Goal: Task Accomplishment & Management: Complete application form

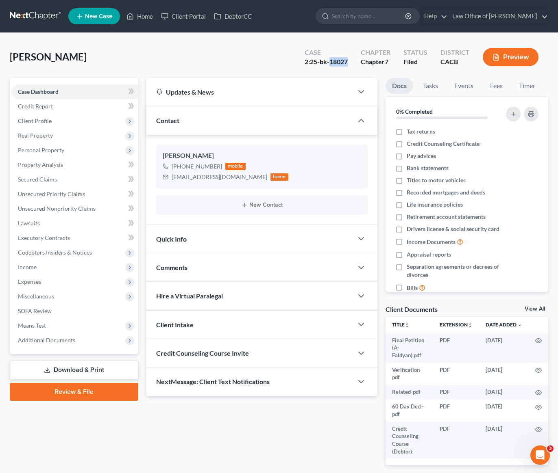
click at [44, 11] on link at bounding box center [36, 16] width 52 height 15
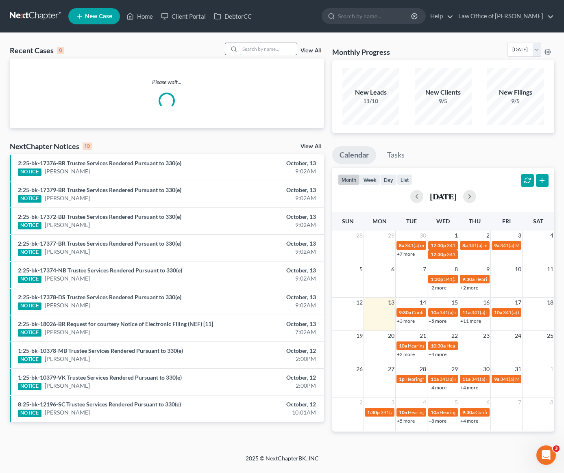
click at [254, 46] on input "search" at bounding box center [268, 49] width 57 height 12
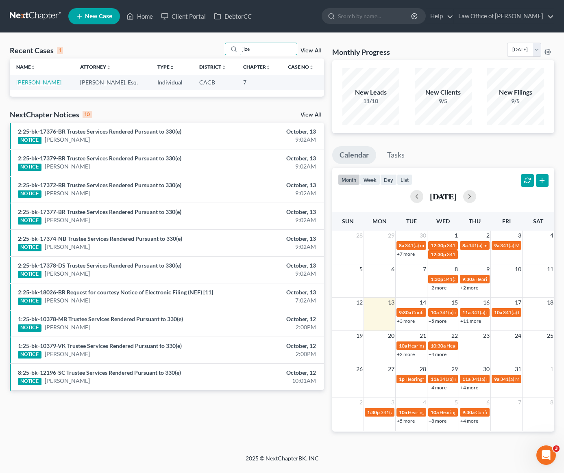
type input "jize"
click at [27, 82] on link "[PERSON_NAME]" at bounding box center [38, 82] width 45 height 7
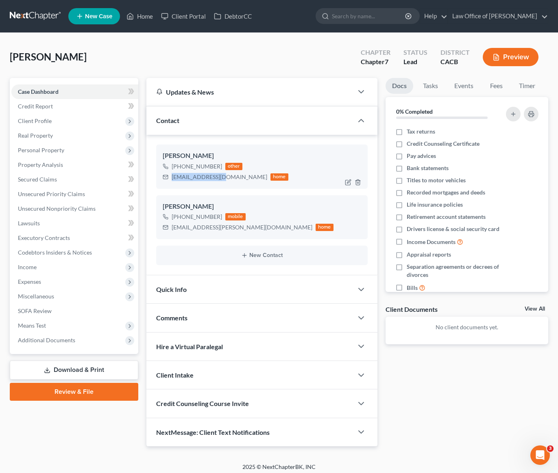
drag, startPoint x: 221, startPoint y: 177, endPoint x: 169, endPoint y: 177, distance: 52.4
click at [169, 177] on div "ara0707@gmail.com home" at bounding box center [226, 177] width 126 height 11
copy div "ara0707@gmail.com"
click at [27, 17] on link at bounding box center [36, 16] width 52 height 15
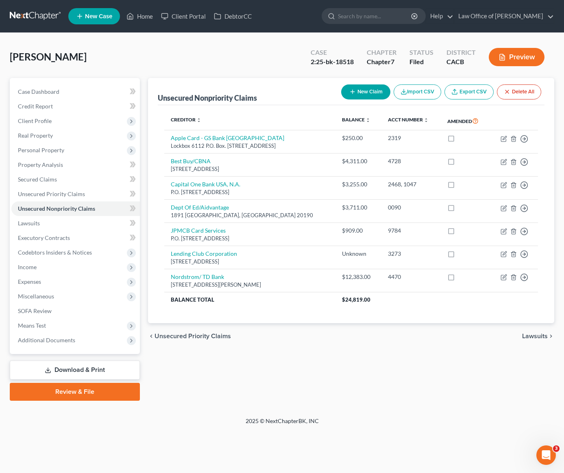
click at [39, 15] on link at bounding box center [36, 16] width 52 height 15
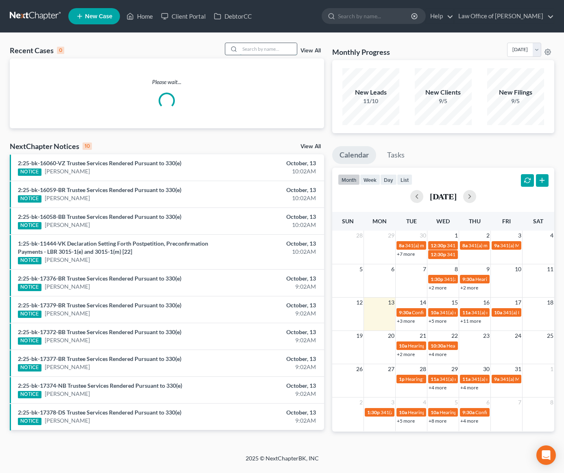
click at [268, 50] on input "search" at bounding box center [268, 49] width 57 height 12
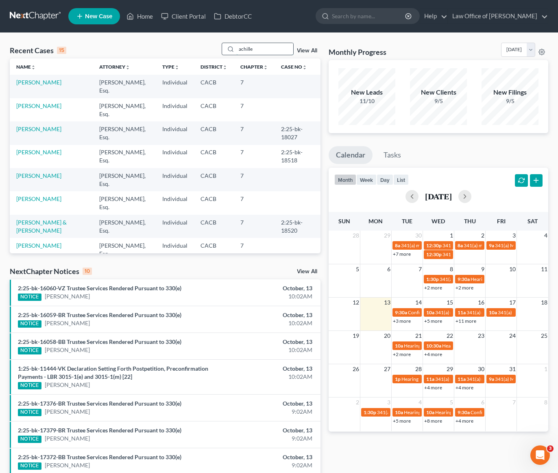
type input "achille"
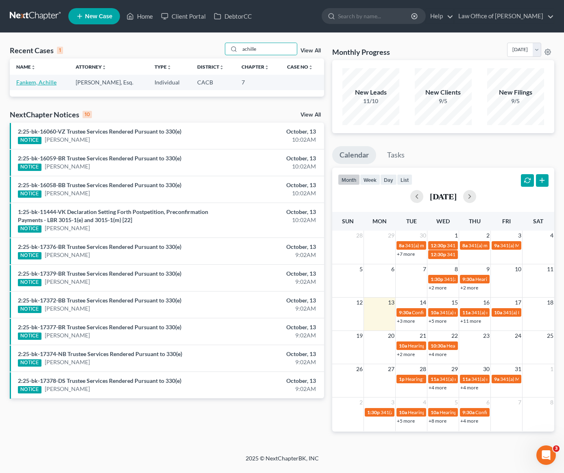
click at [25, 82] on link "Fankem, Achille" at bounding box center [36, 82] width 40 height 7
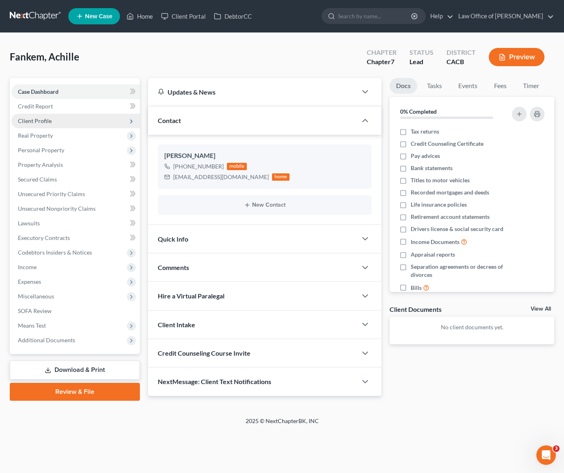
click at [41, 116] on span "Client Profile" at bounding box center [75, 121] width 128 height 15
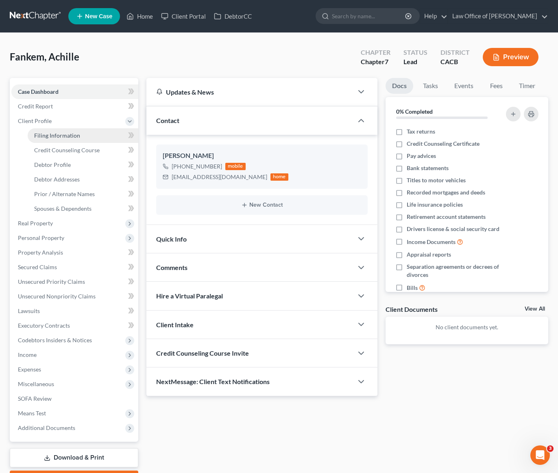
click at [69, 136] on span "Filing Information" at bounding box center [57, 135] width 46 height 7
select select "1"
select select "0"
select select "4"
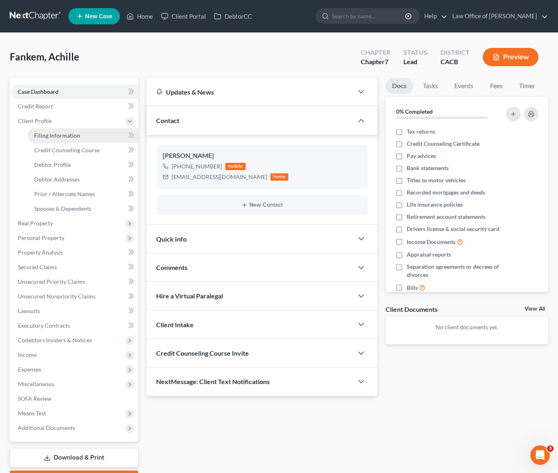
select select "0"
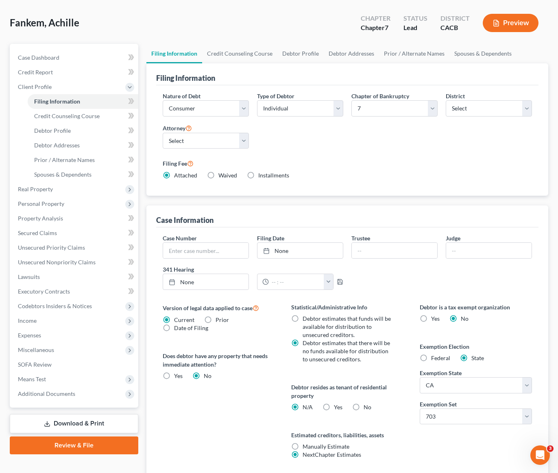
scroll to position [96, 0]
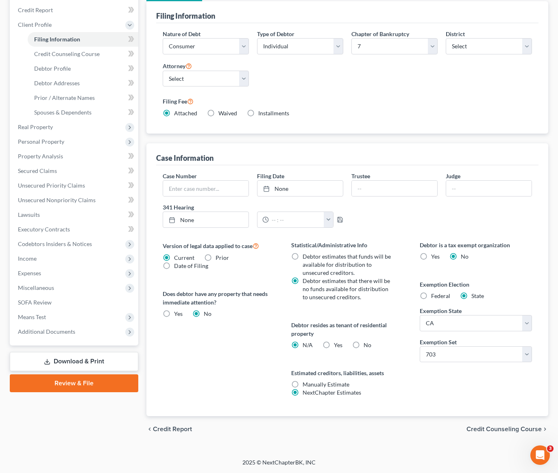
click at [334, 346] on label "Yes Yes" at bounding box center [338, 345] width 9 height 8
click at [337, 346] on input "Yes Yes" at bounding box center [339, 343] width 5 height 5
radio input "true"
radio input "false"
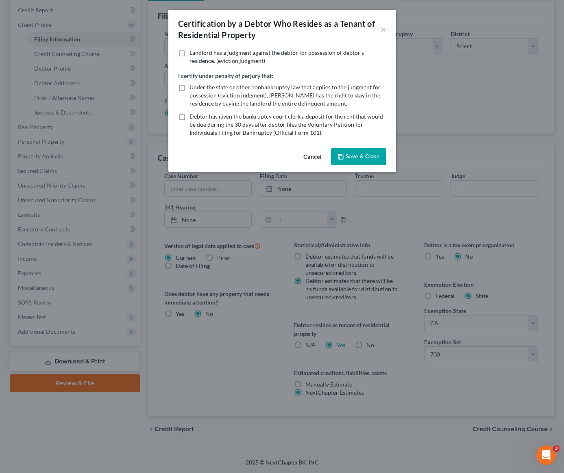
click at [346, 157] on button "Save & Close" at bounding box center [358, 156] width 55 height 17
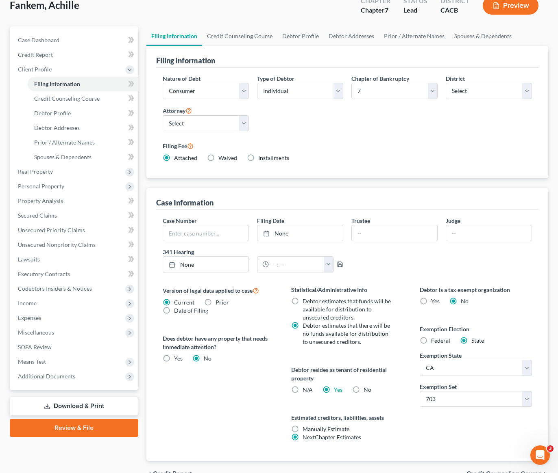
scroll to position [0, 0]
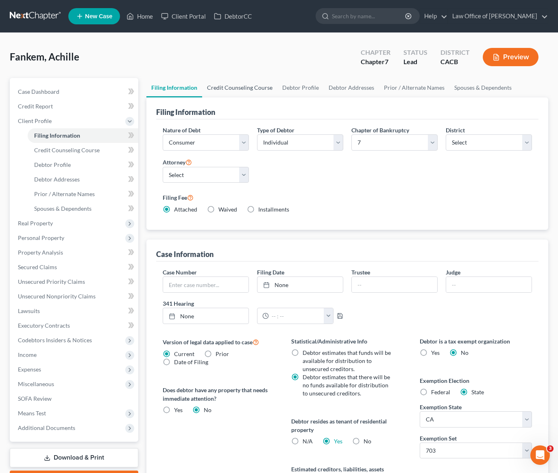
click at [254, 91] on link "Credit Counseling Course" at bounding box center [239, 88] width 75 height 20
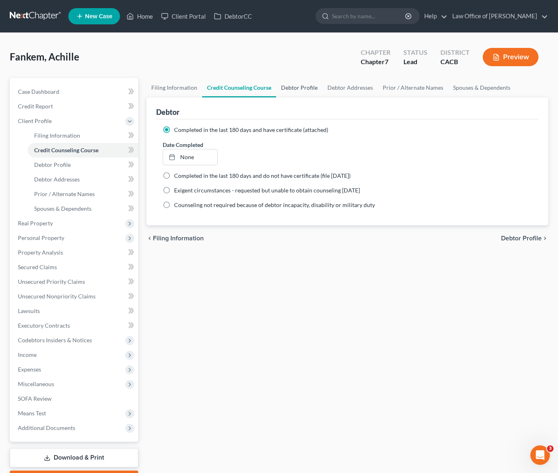
click at [302, 89] on link "Debtor Profile" at bounding box center [299, 88] width 46 height 20
select select "0"
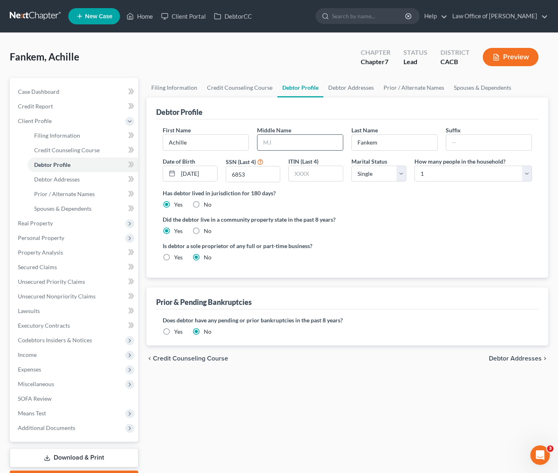
click at [295, 142] on input "text" at bounding box center [299, 142] width 85 height 15
type input "Yannick"
click at [343, 87] on link "Debtor Addresses" at bounding box center [350, 88] width 55 height 20
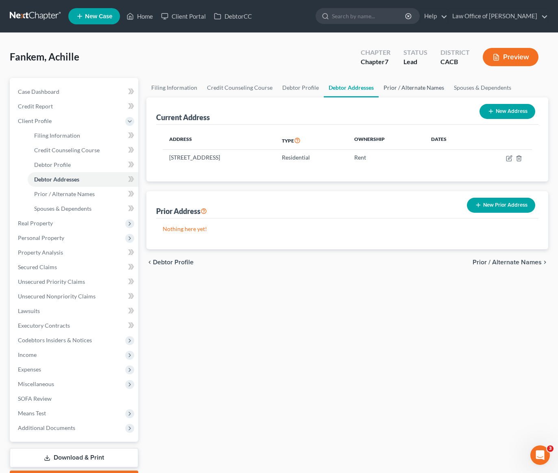
click at [408, 85] on link "Prior / Alternate Names" at bounding box center [413, 88] width 70 height 20
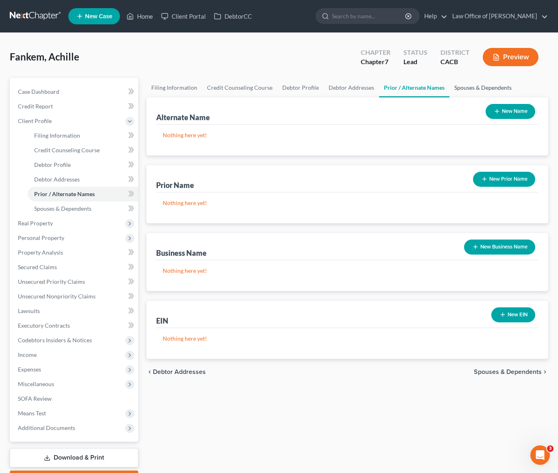
click at [470, 87] on link "Spouses & Dependents" at bounding box center [482, 88] width 67 height 20
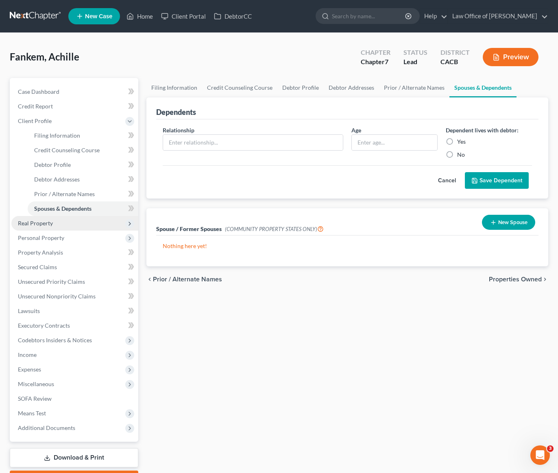
click at [31, 225] on span "Real Property" at bounding box center [35, 223] width 35 height 7
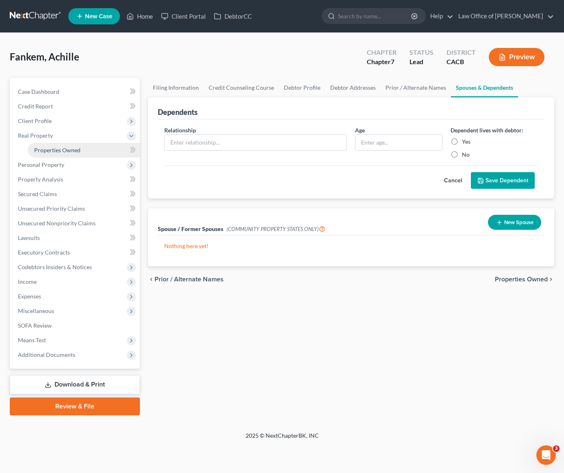
click at [72, 151] on span "Properties Owned" at bounding box center [57, 150] width 46 height 7
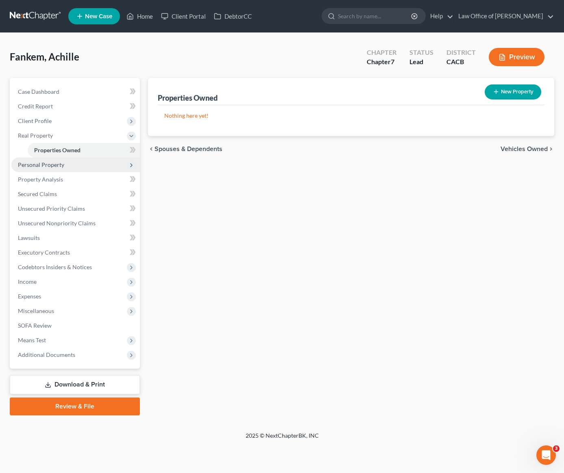
click at [55, 162] on span "Personal Property" at bounding box center [41, 164] width 46 height 7
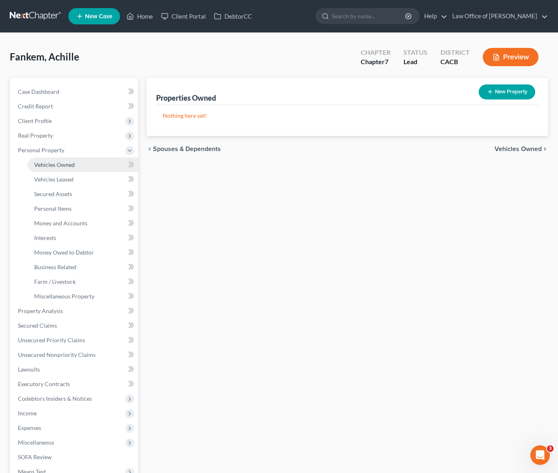
click at [61, 161] on span "Vehicles Owned" at bounding box center [54, 164] width 41 height 7
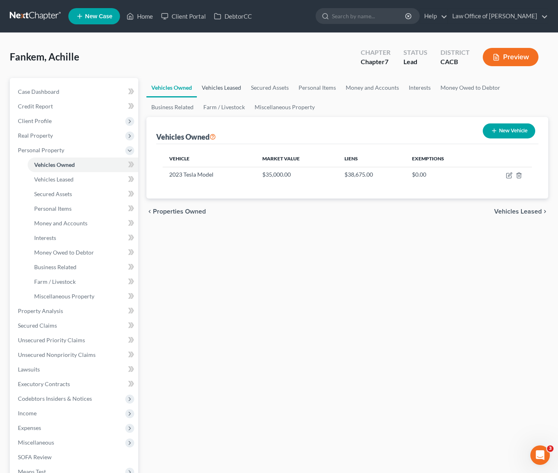
click at [215, 90] on link "Vehicles Leased" at bounding box center [221, 88] width 49 height 20
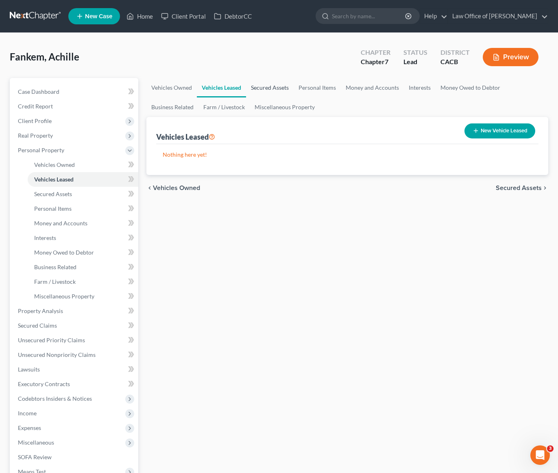
click at [271, 85] on link "Secured Assets" at bounding box center [270, 88] width 48 height 20
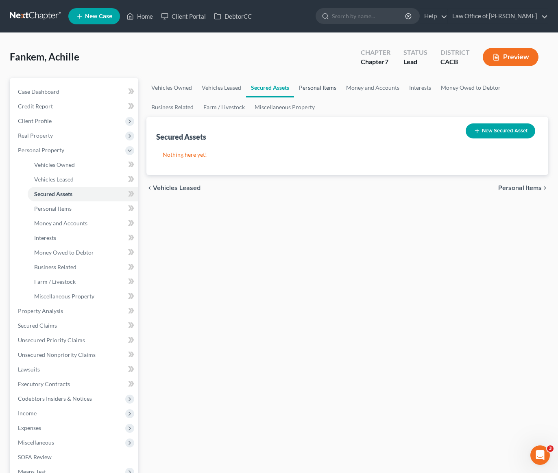
click at [310, 86] on link "Personal Items" at bounding box center [317, 88] width 47 height 20
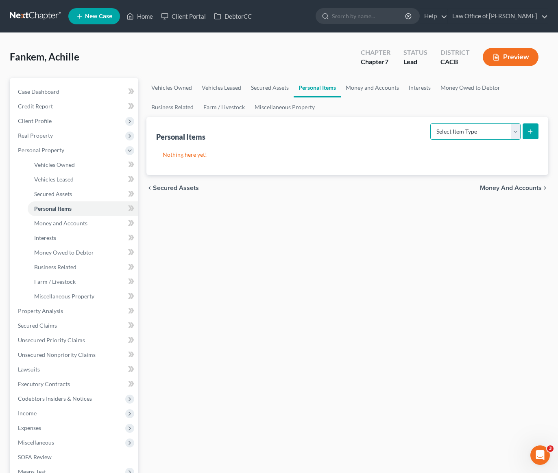
click at [458, 134] on select "Select Item Type Clothing Collectibles Of Value Electronics Firearms Household …" at bounding box center [475, 132] width 90 height 16
select select "clothing"
click at [431, 124] on select "Select Item Type Clothing Collectibles Of Value Electronics Firearms Household …" at bounding box center [475, 132] width 90 height 16
click at [269, 258] on div "Vehicles Owned Vehicles Leased Secured Assets Personal Items Money and Accounts…" at bounding box center [347, 312] width 410 height 469
click at [365, 91] on link "Money and Accounts" at bounding box center [372, 88] width 63 height 20
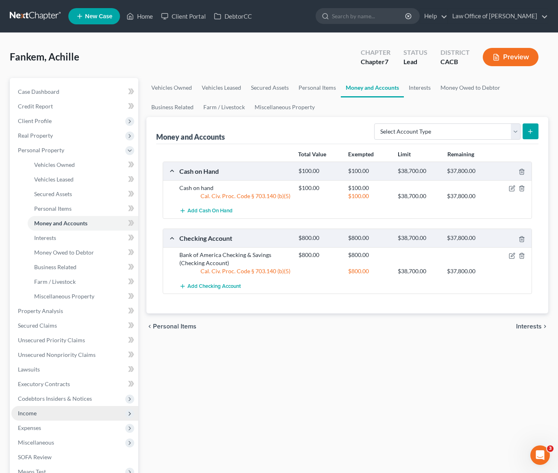
click at [33, 414] on span "Income" at bounding box center [27, 413] width 19 height 7
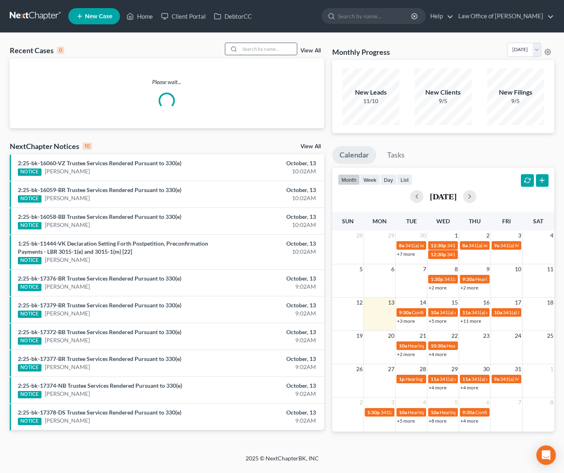
drag, startPoint x: 255, startPoint y: 51, endPoint x: 247, endPoint y: 52, distance: 7.8
click at [256, 50] on input "search" at bounding box center [268, 49] width 57 height 12
type input "jen"
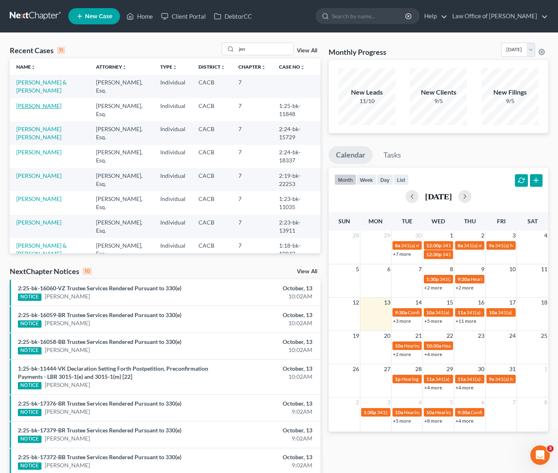
click at [37, 109] on link "[PERSON_NAME]" at bounding box center [38, 105] width 45 height 7
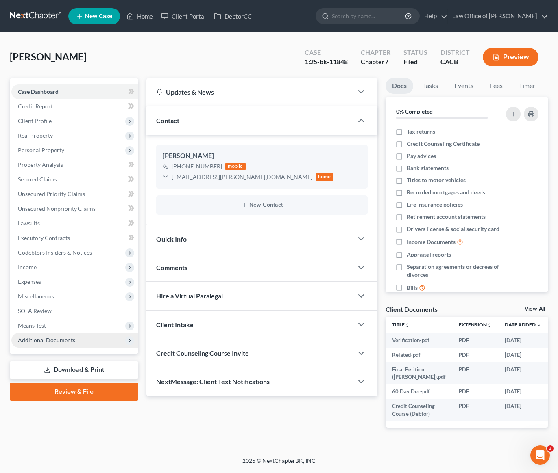
click at [47, 340] on span "Additional Documents" at bounding box center [46, 340] width 57 height 7
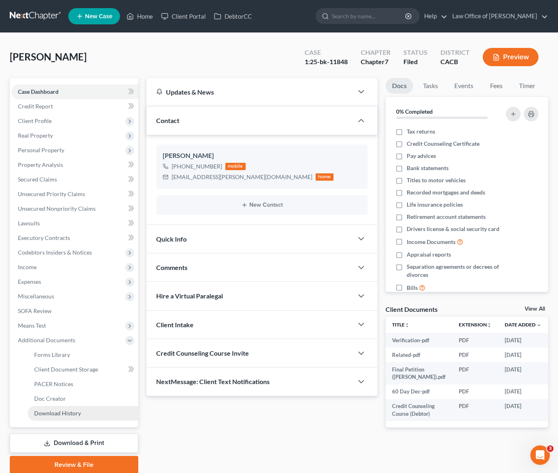
click at [64, 416] on span "Download History" at bounding box center [57, 413] width 47 height 7
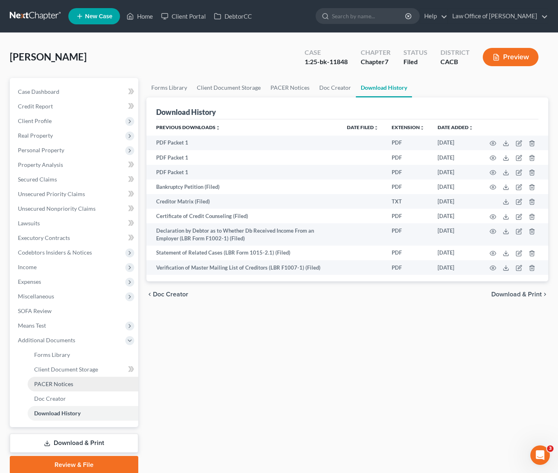
click at [60, 385] on span "PACER Notices" at bounding box center [53, 384] width 39 height 7
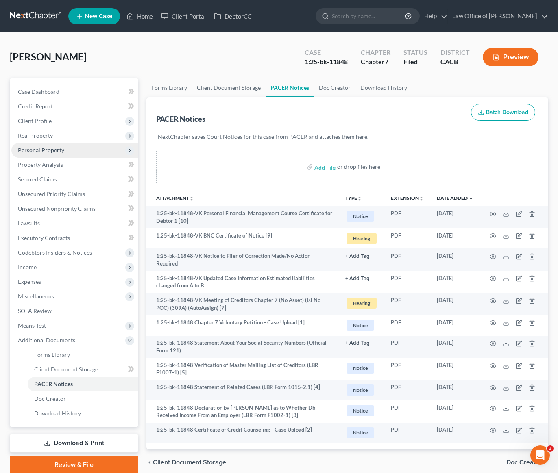
click at [41, 149] on span "Personal Property" at bounding box center [41, 150] width 46 height 7
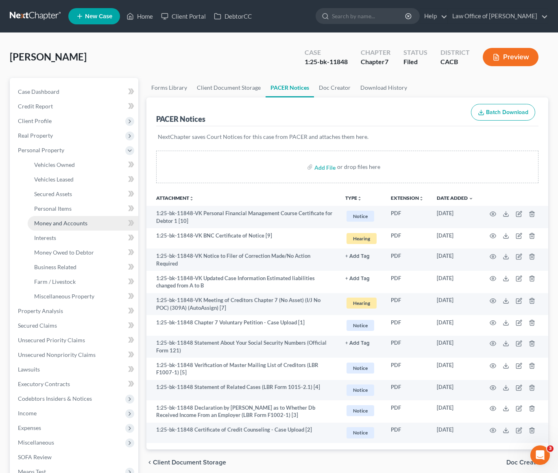
click at [68, 224] on span "Money and Accounts" at bounding box center [60, 223] width 53 height 7
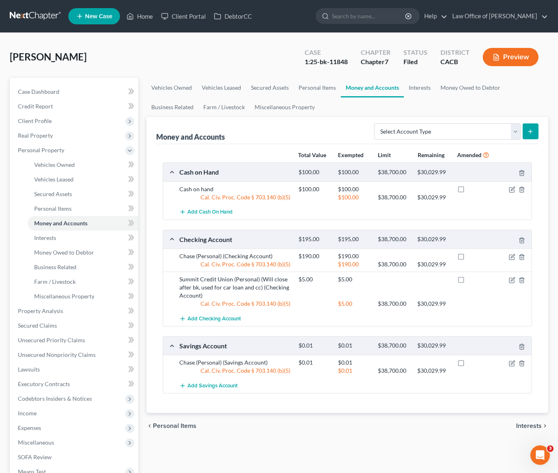
click at [39, 20] on link at bounding box center [36, 16] width 52 height 15
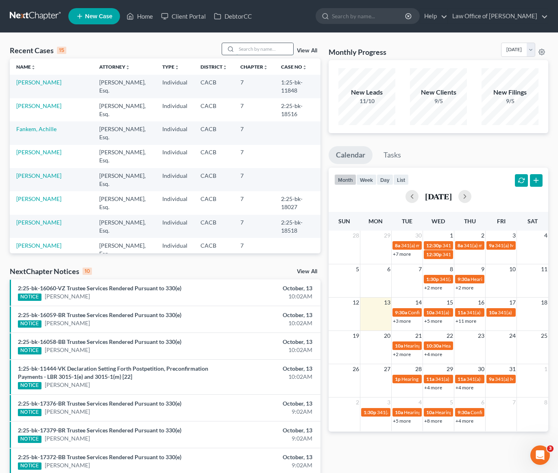
click at [251, 52] on input "search" at bounding box center [264, 49] width 57 height 12
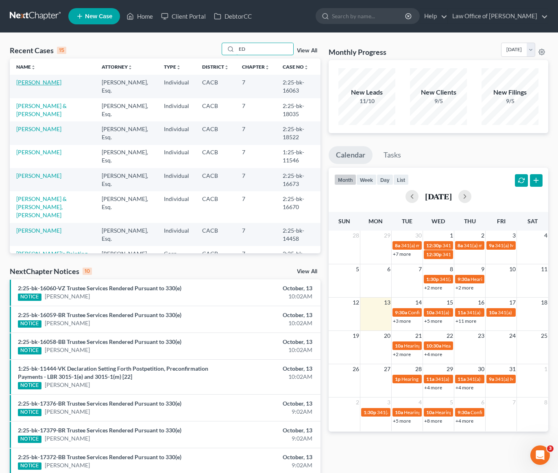
type input "ED"
click at [42, 85] on link "[PERSON_NAME]" at bounding box center [38, 82] width 45 height 7
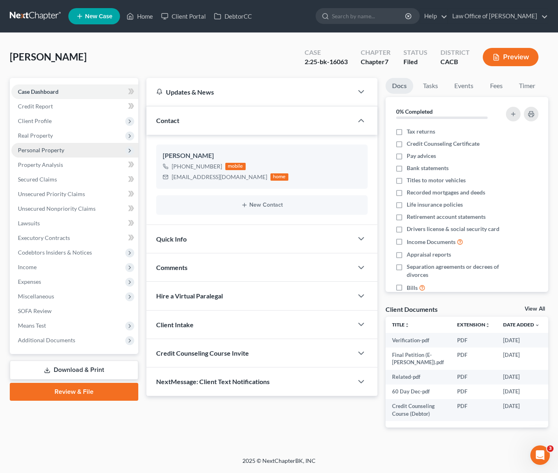
click at [50, 150] on span "Personal Property" at bounding box center [41, 150] width 46 height 7
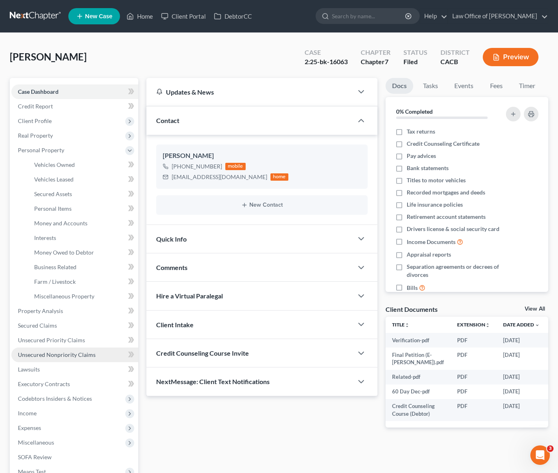
click at [63, 354] on span "Unsecured Nonpriority Claims" at bounding box center [57, 355] width 78 height 7
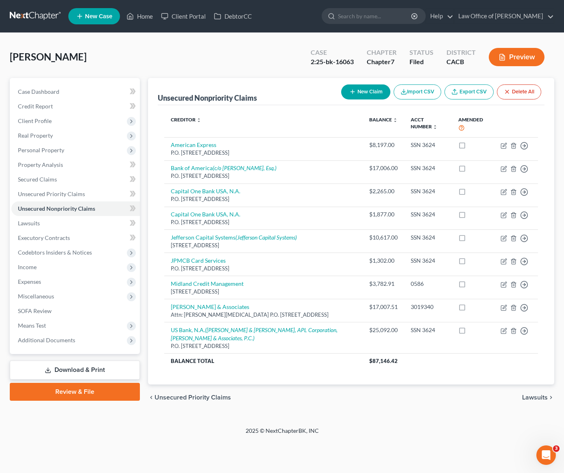
click at [45, 17] on link at bounding box center [36, 16] width 52 height 15
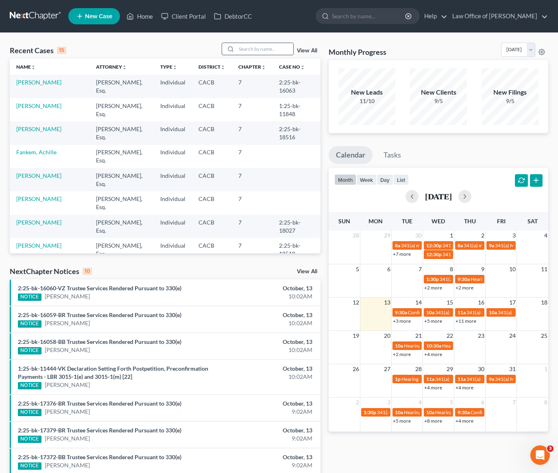
click at [269, 52] on input "search" at bounding box center [264, 49] width 57 height 12
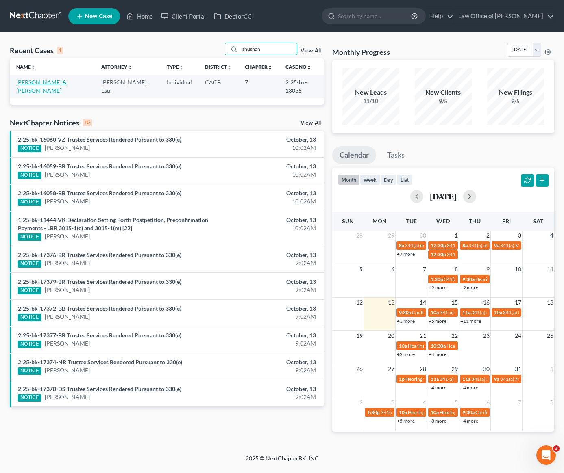
type input "shushan"
click at [39, 80] on link "[PERSON_NAME] & [PERSON_NAME]" at bounding box center [41, 86] width 50 height 15
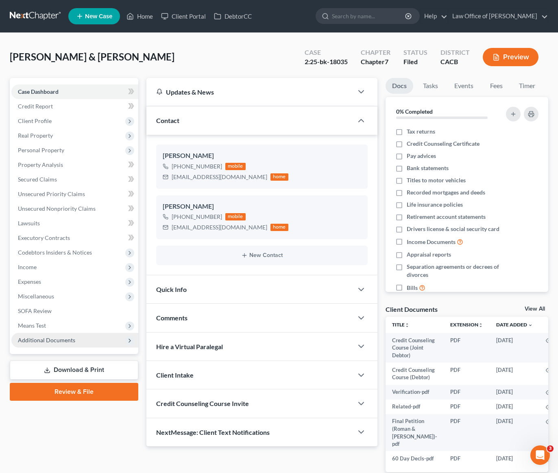
click at [41, 341] on span "Additional Documents" at bounding box center [46, 340] width 57 height 7
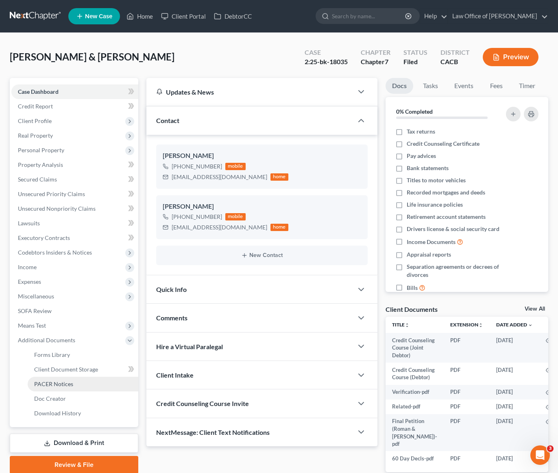
click at [46, 387] on span "PACER Notices" at bounding box center [53, 384] width 39 height 7
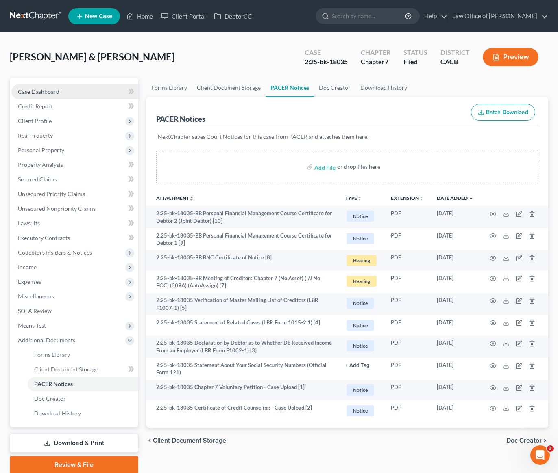
click at [49, 92] on span "Case Dashboard" at bounding box center [38, 91] width 41 height 7
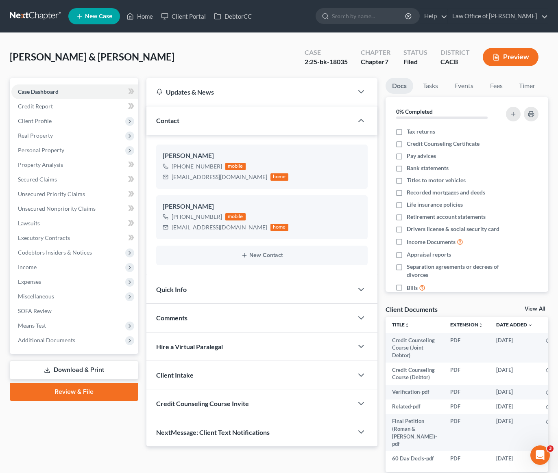
click at [33, 12] on link at bounding box center [36, 16] width 52 height 15
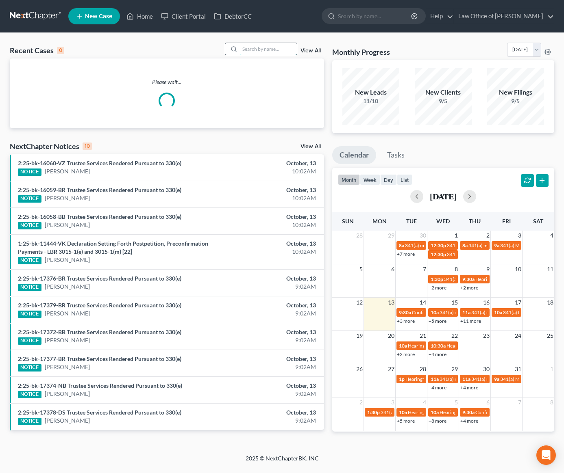
click at [259, 50] on input "search" at bounding box center [268, 49] width 57 height 12
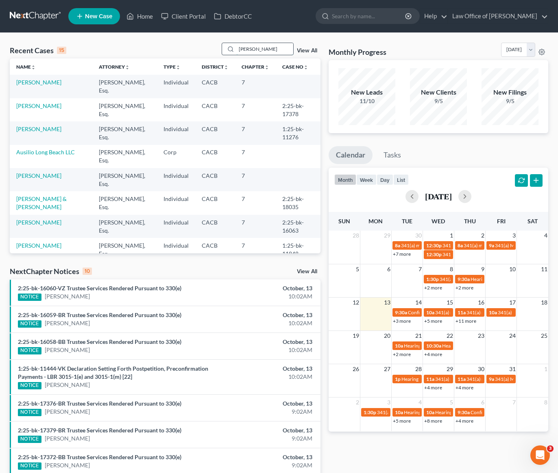
type input "carmen"
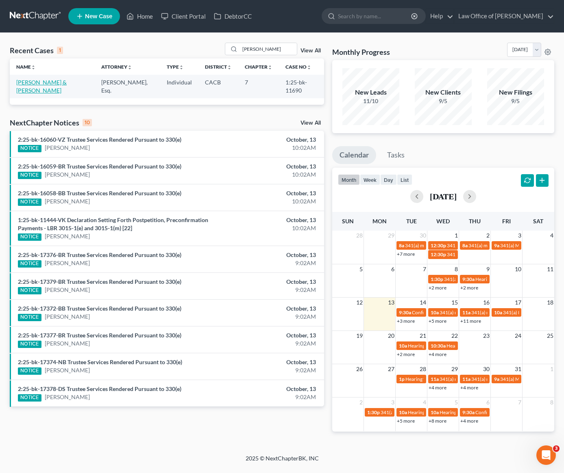
click at [67, 82] on link "[PERSON_NAME] & [PERSON_NAME]" at bounding box center [41, 86] width 50 height 15
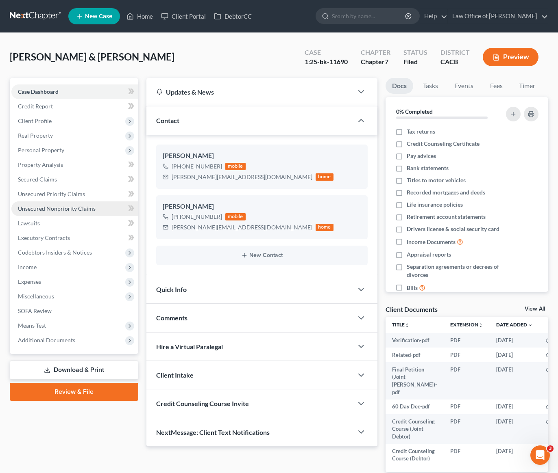
click at [61, 212] on link "Unsecured Nonpriority Claims" at bounding box center [74, 209] width 127 height 15
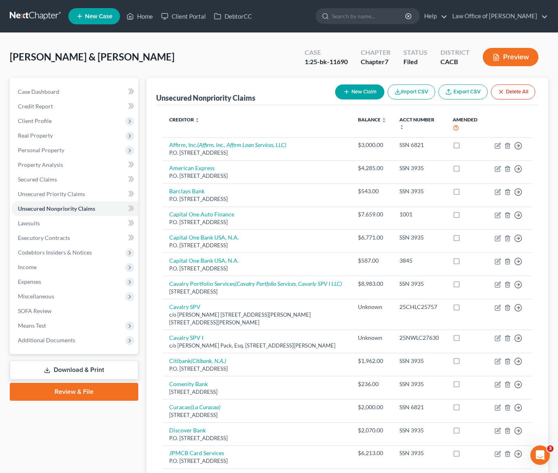
click at [35, 18] on link at bounding box center [36, 16] width 52 height 15
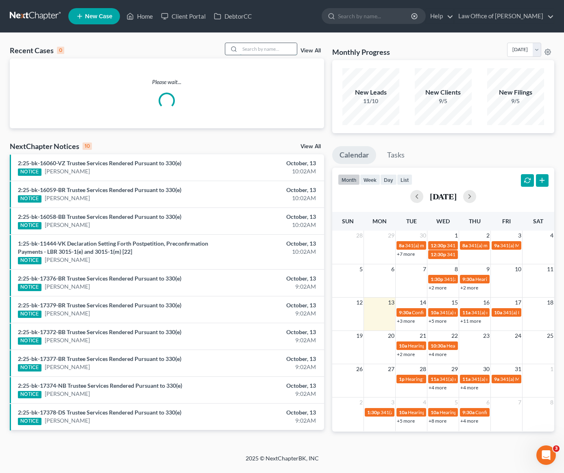
click at [260, 50] on input "search" at bounding box center [268, 49] width 57 height 12
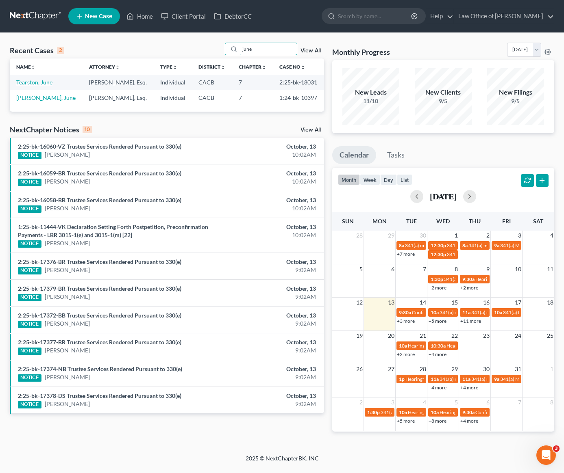
type input "june"
click at [28, 83] on link "Tearston, June" at bounding box center [34, 82] width 36 height 7
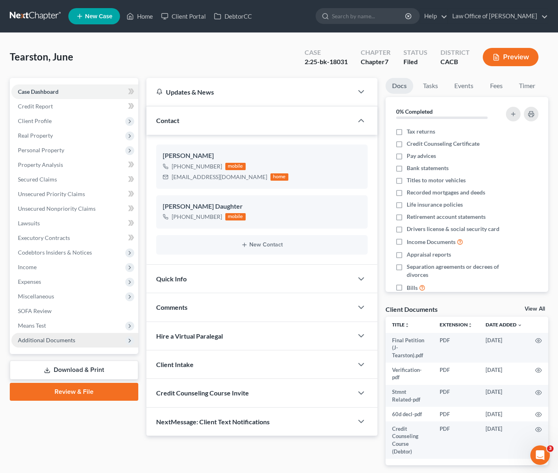
click at [57, 340] on span "Additional Documents" at bounding box center [46, 340] width 57 height 7
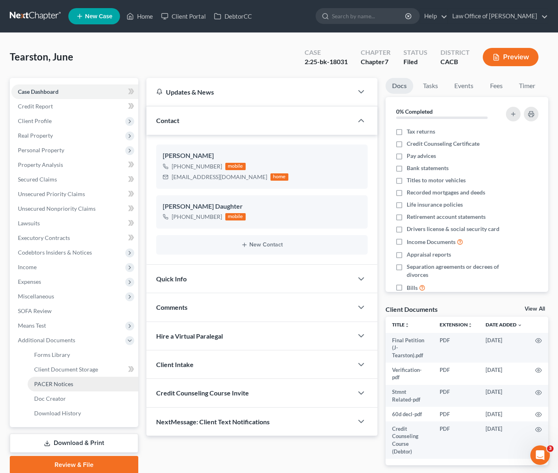
click at [59, 385] on span "PACER Notices" at bounding box center [53, 384] width 39 height 7
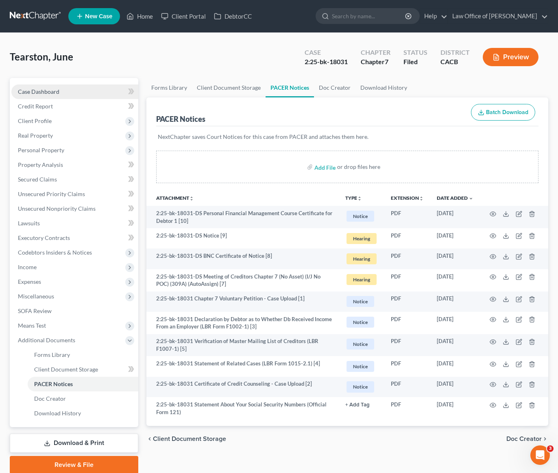
click at [51, 90] on span "Case Dashboard" at bounding box center [38, 91] width 41 height 7
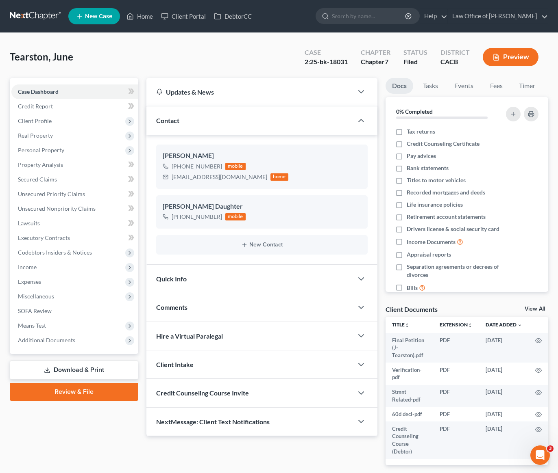
click at [137, 62] on div "Tearston, June Upgraded Case 2:25-bk-18031 Chapter Chapter 7 Status Filed Distr…" at bounding box center [279, 60] width 538 height 35
click at [41, 91] on span "Case Dashboard" at bounding box center [38, 91] width 41 height 7
click at [29, 18] on link at bounding box center [36, 16] width 52 height 15
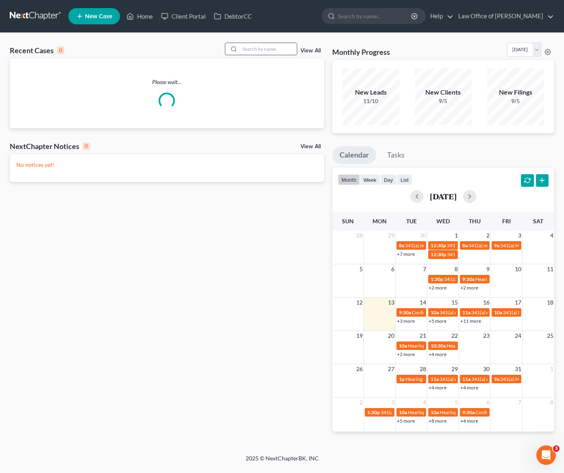
click at [266, 48] on input "search" at bounding box center [268, 49] width 57 height 12
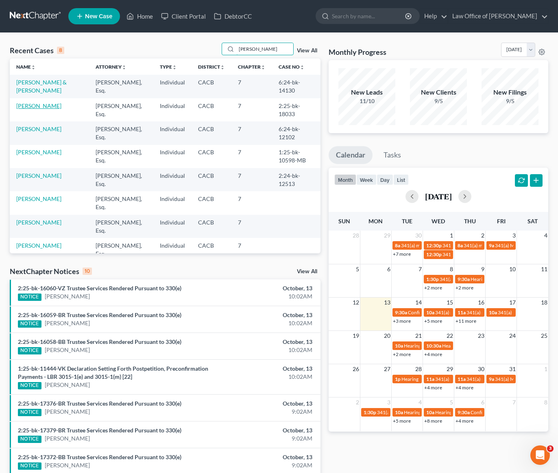
type input "kevin"
click at [26, 106] on link "[PERSON_NAME]" at bounding box center [38, 105] width 45 height 7
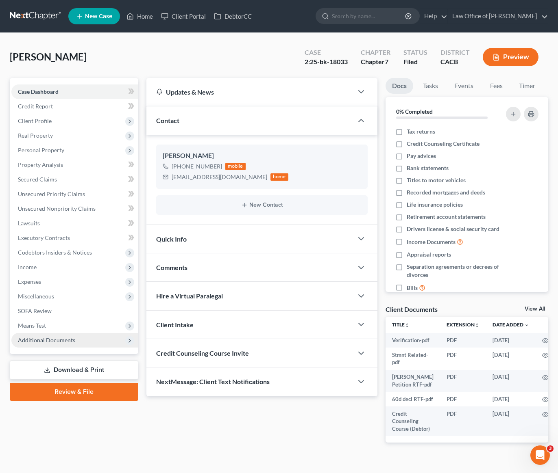
click at [28, 341] on span "Additional Documents" at bounding box center [46, 340] width 57 height 7
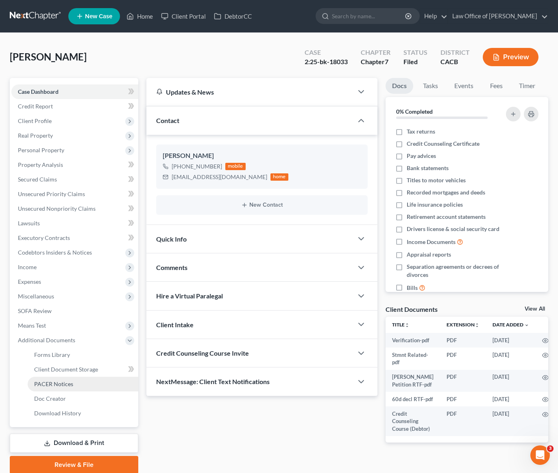
click at [59, 387] on span "PACER Notices" at bounding box center [53, 384] width 39 height 7
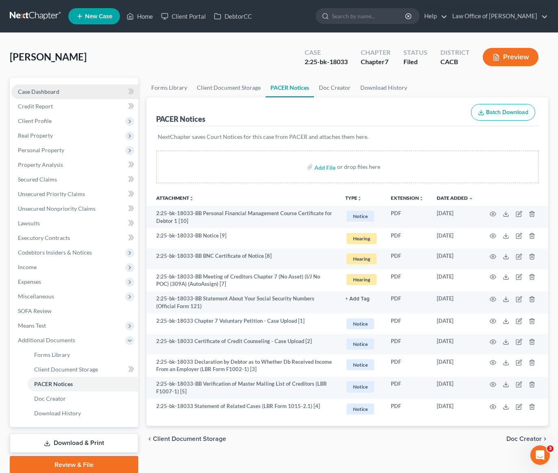
click at [41, 89] on span "Case Dashboard" at bounding box center [38, 91] width 41 height 7
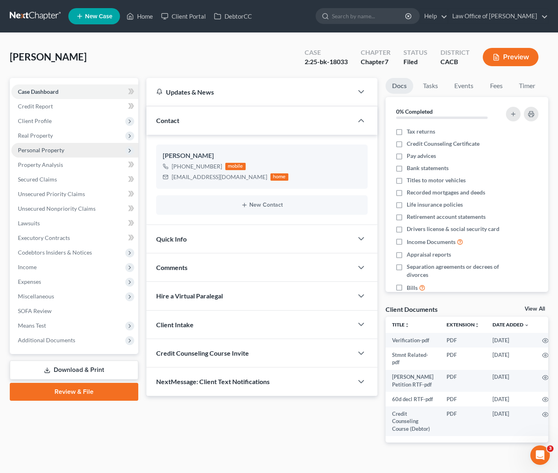
click at [60, 150] on span "Personal Property" at bounding box center [41, 150] width 46 height 7
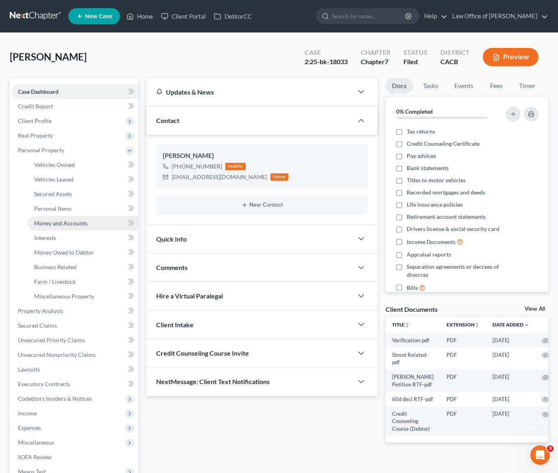
click at [72, 226] on span "Money and Accounts" at bounding box center [60, 223] width 53 height 7
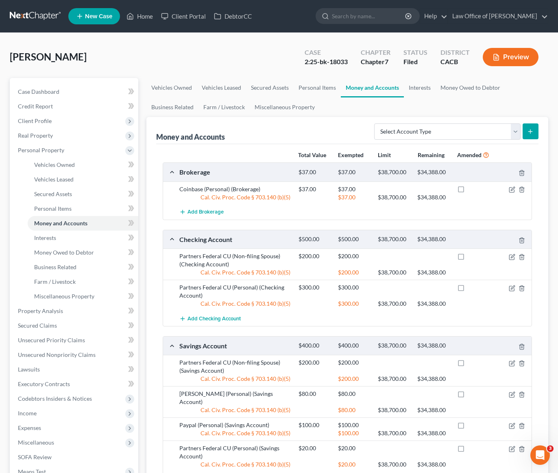
click at [18, 13] on link at bounding box center [36, 16] width 52 height 15
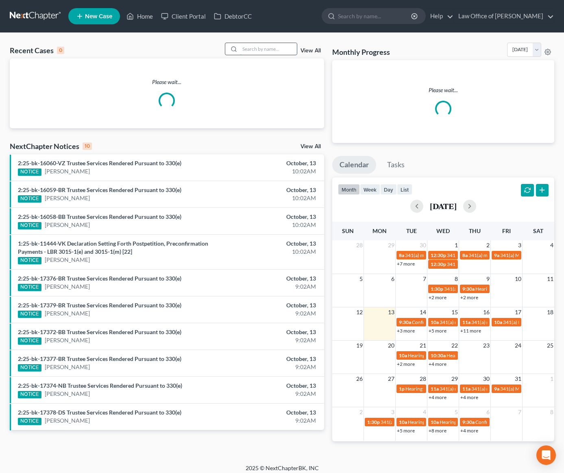
click at [266, 50] on input "search" at bounding box center [268, 49] width 57 height 12
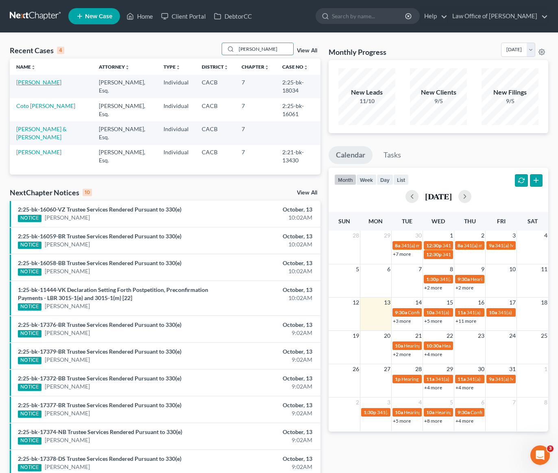
type input "vanessa"
click at [57, 81] on link "[PERSON_NAME]" at bounding box center [38, 82] width 45 height 7
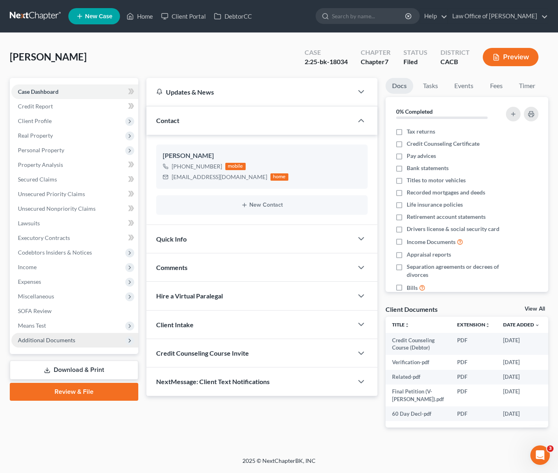
click at [50, 345] on span "Additional Documents" at bounding box center [74, 340] width 127 height 15
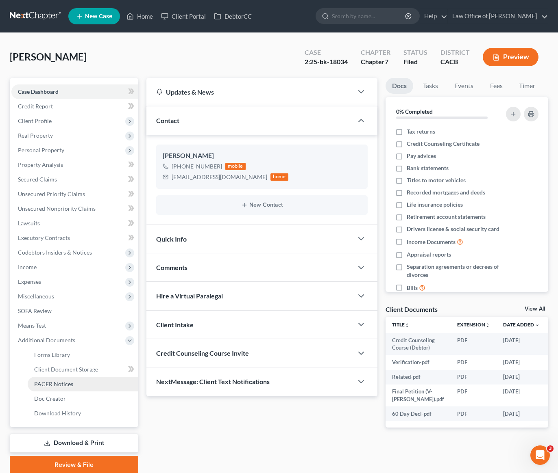
click at [50, 384] on span "PACER Notices" at bounding box center [53, 384] width 39 height 7
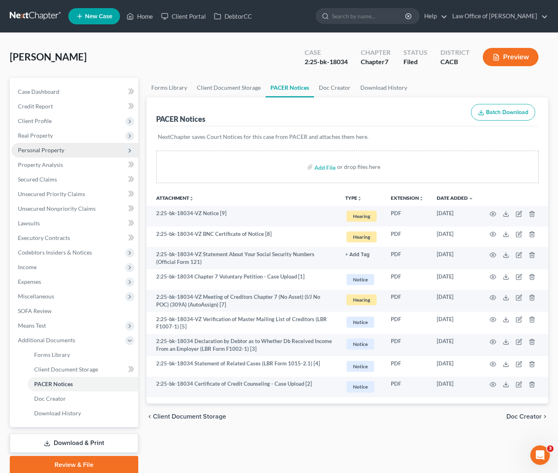
click at [40, 152] on span "Personal Property" at bounding box center [41, 150] width 46 height 7
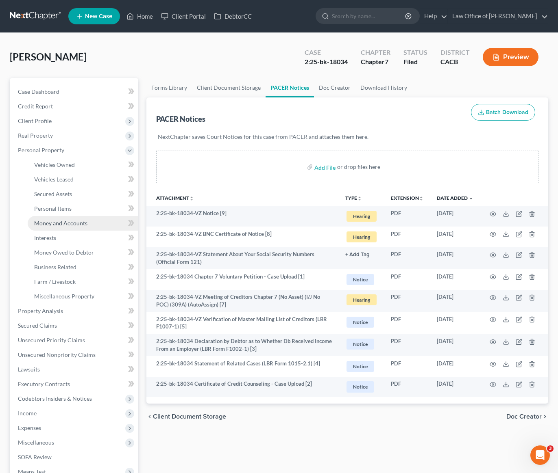
click at [47, 226] on span "Money and Accounts" at bounding box center [60, 223] width 53 height 7
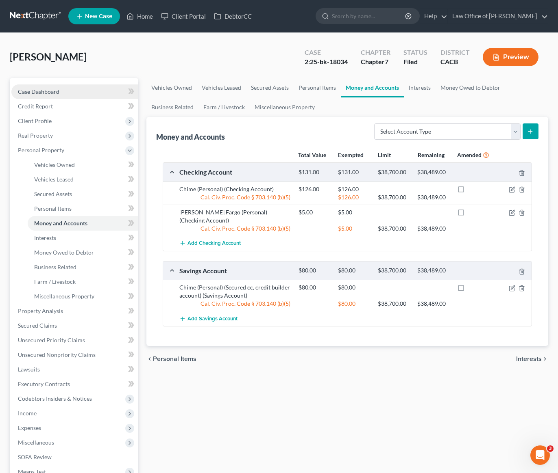
click at [46, 94] on span "Case Dashboard" at bounding box center [38, 91] width 41 height 7
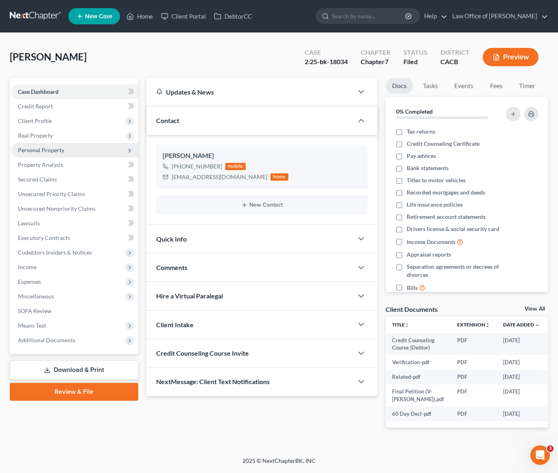
click at [46, 149] on span "Personal Property" at bounding box center [41, 150] width 46 height 7
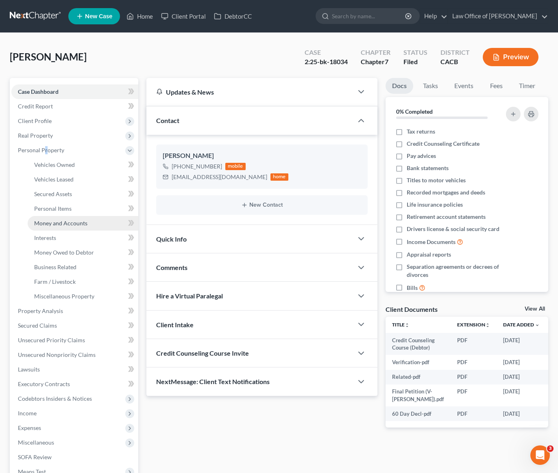
click at [67, 223] on span "Money and Accounts" at bounding box center [60, 223] width 53 height 7
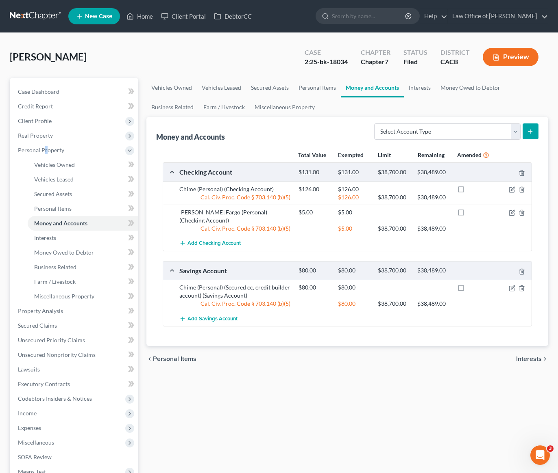
click at [28, 13] on link at bounding box center [36, 16] width 52 height 15
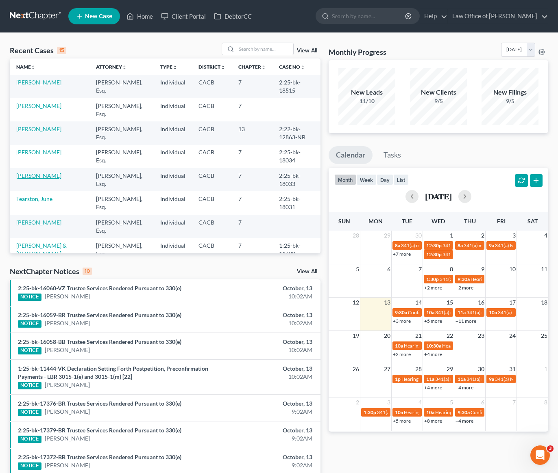
click at [36, 177] on link "[PERSON_NAME]" at bounding box center [38, 175] width 45 height 7
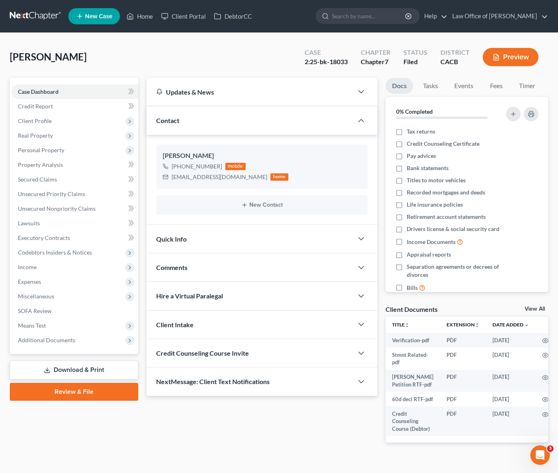
click at [129, 54] on div "[PERSON_NAME] Upgraded Case 2:25-bk-18033 Chapter Chapter 7 Status Filed Distri…" at bounding box center [279, 60] width 538 height 35
click at [51, 343] on span "Additional Documents" at bounding box center [46, 340] width 57 height 7
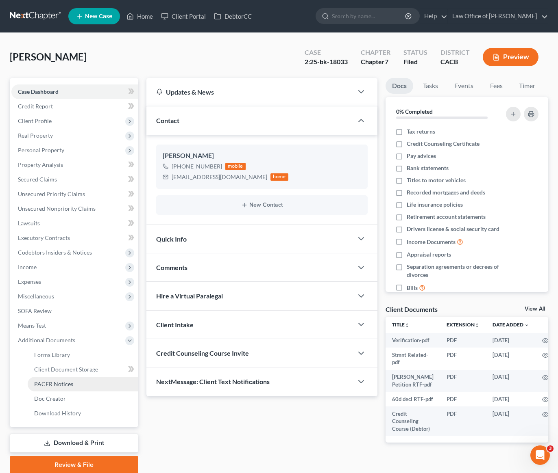
click at [49, 388] on link "PACER Notices" at bounding box center [83, 384] width 111 height 15
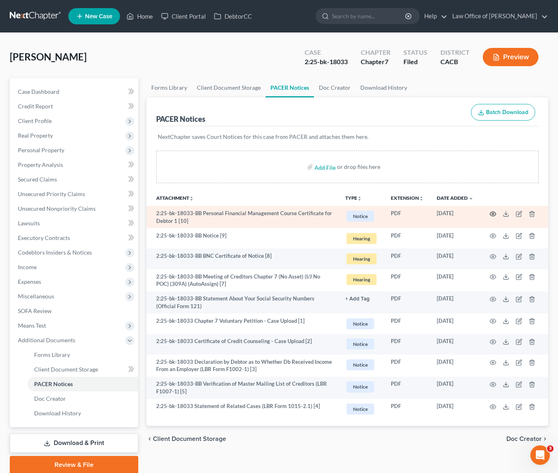
click at [493, 213] on circle "button" at bounding box center [493, 214] width 2 height 2
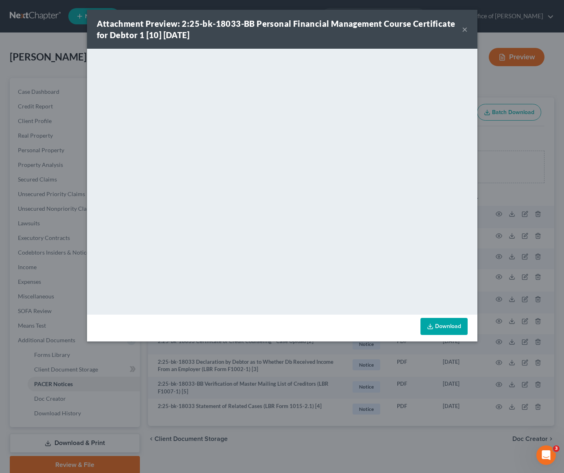
click at [465, 31] on button "×" at bounding box center [465, 29] width 6 height 10
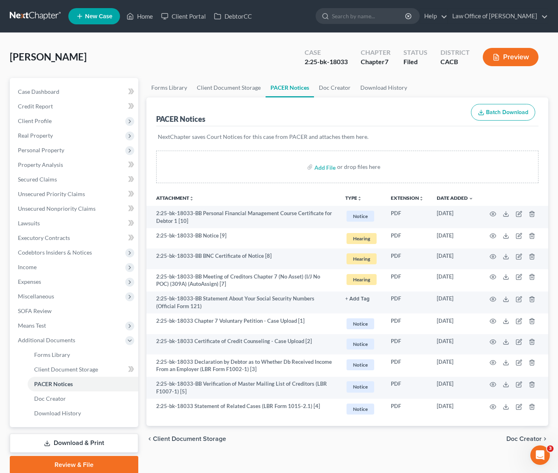
click at [36, 16] on link at bounding box center [36, 16] width 52 height 15
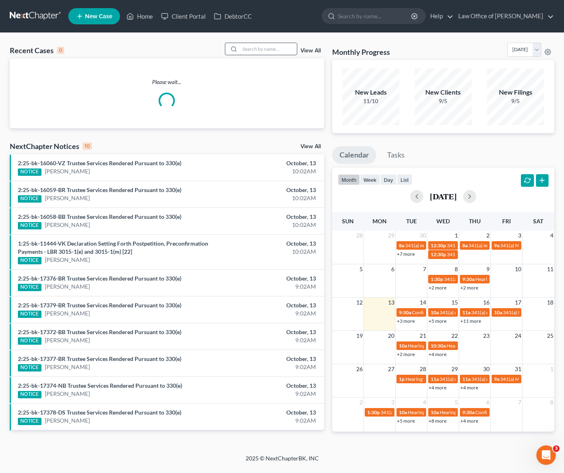
click at [265, 48] on input "search" at bounding box center [268, 49] width 57 height 12
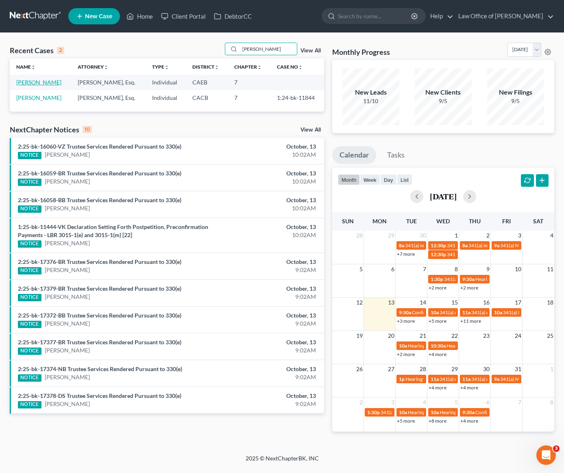
type input "[PERSON_NAME]"
click at [39, 83] on link "[PERSON_NAME]" at bounding box center [38, 82] width 45 height 7
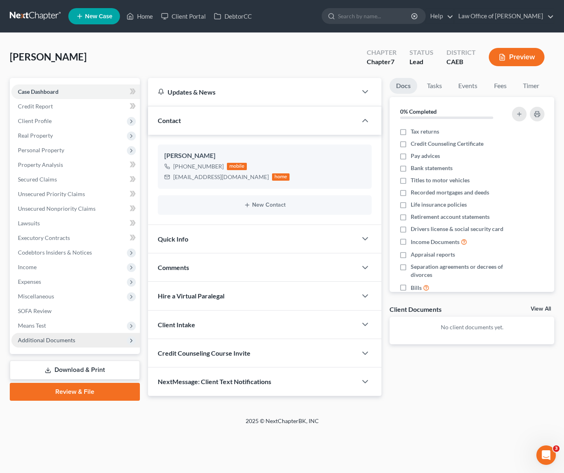
click at [50, 341] on span "Additional Documents" at bounding box center [46, 340] width 57 height 7
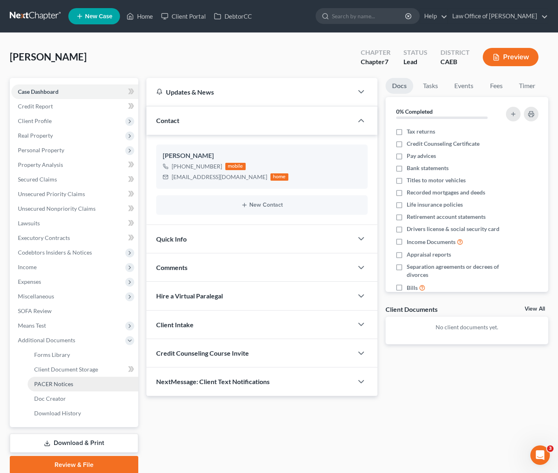
click at [61, 383] on span "PACER Notices" at bounding box center [53, 384] width 39 height 7
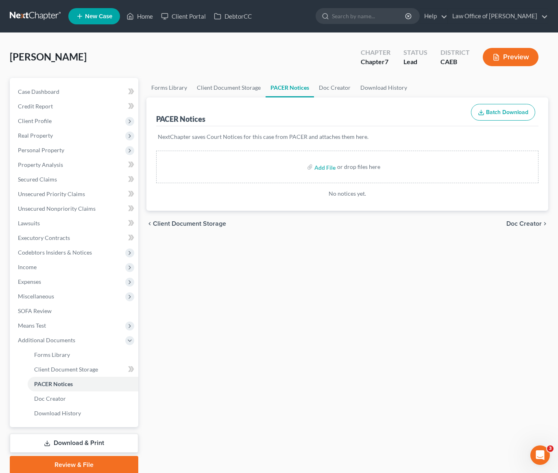
click at [37, 11] on link at bounding box center [36, 16] width 52 height 15
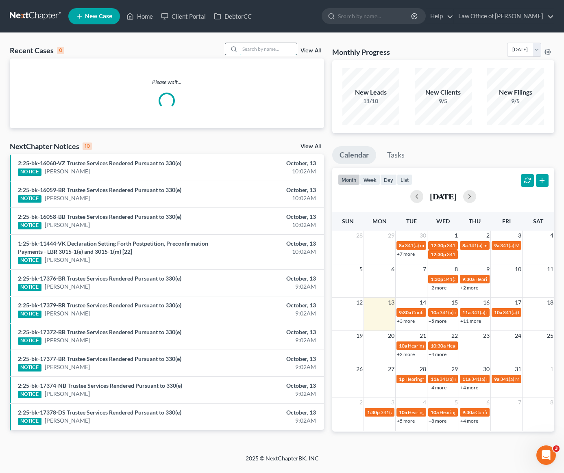
click at [258, 51] on input "search" at bounding box center [268, 49] width 57 height 12
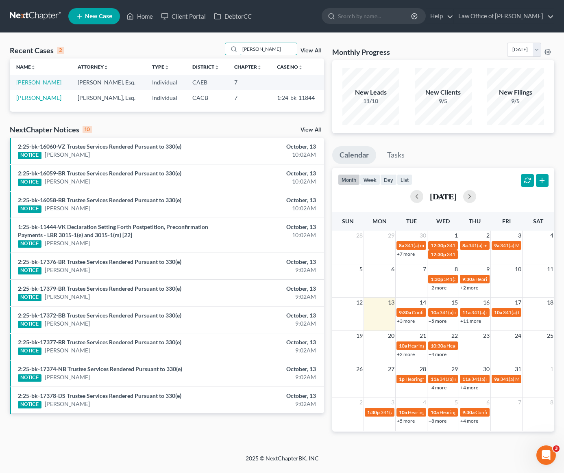
type input "[PERSON_NAME]"
click at [200, 119] on div "Recent Cases 2 hugo View All Name unfold_more expand_more expand_less Attorney …" at bounding box center [167, 244] width 322 height 402
click at [72, 115] on div "Recent Cases 2 hugo View All Name unfold_more expand_more expand_less Attorney …" at bounding box center [167, 244] width 322 height 402
click at [35, 82] on link "[PERSON_NAME]" at bounding box center [38, 82] width 45 height 7
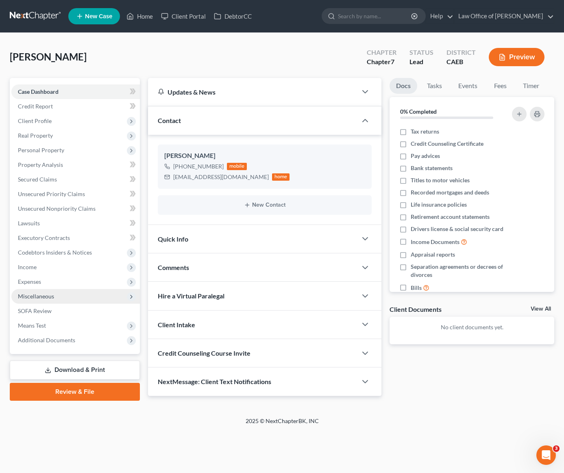
click at [33, 299] on span "Miscellaneous" at bounding box center [36, 296] width 36 height 7
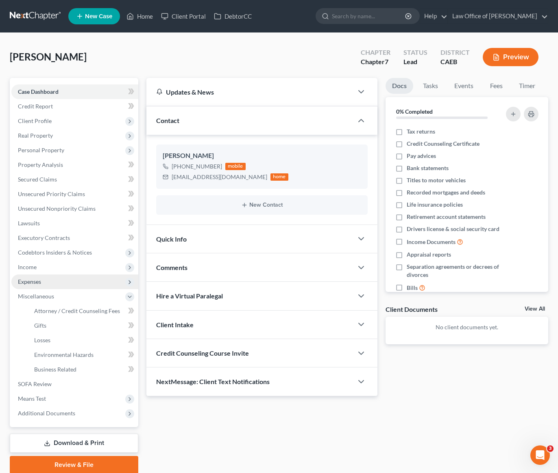
click at [39, 281] on span "Expenses" at bounding box center [29, 281] width 23 height 7
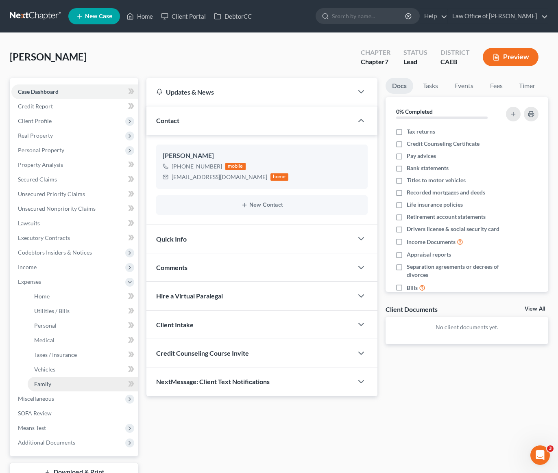
click at [44, 380] on link "Family" at bounding box center [83, 384] width 111 height 15
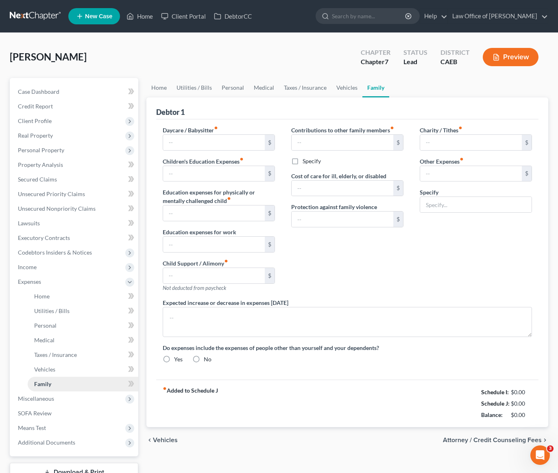
type input "0.00"
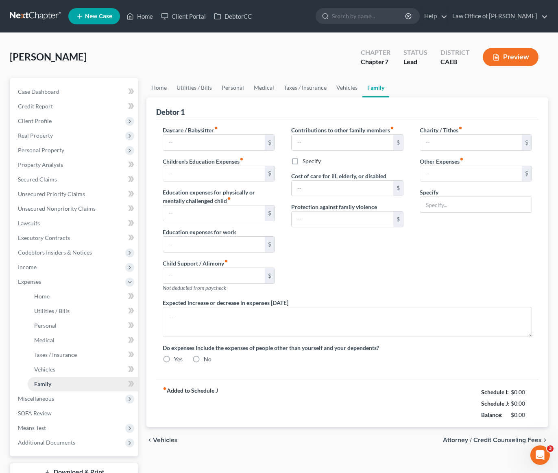
type input "0.00"
type input "150.00"
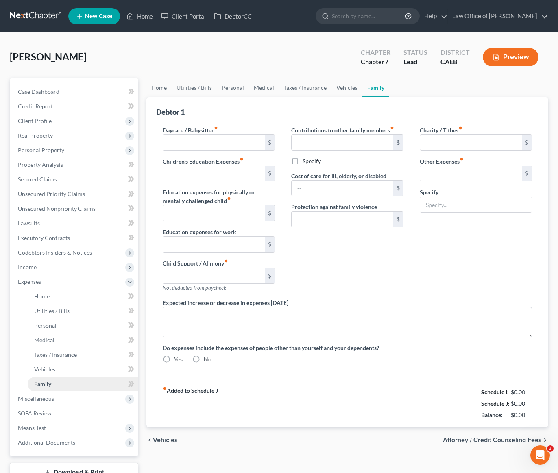
type input "Voluntary Contributions/Expenses for Toddler"
radio input "true"
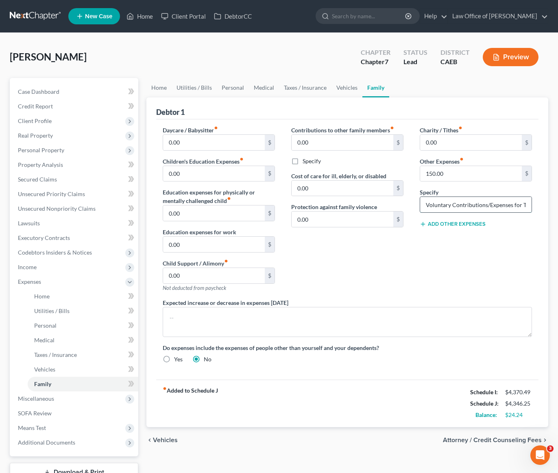
click at [499, 208] on input "Voluntary Contributions/Expenses for Toddler" at bounding box center [475, 204] width 111 height 15
click at [473, 247] on div "Charity / Tithes fiber_manual_record 0.00 $ Other Expenses fiber_manual_record …" at bounding box center [475, 212] width 128 height 173
click at [190, 87] on link "Utilities / Bills" at bounding box center [194, 88] width 45 height 20
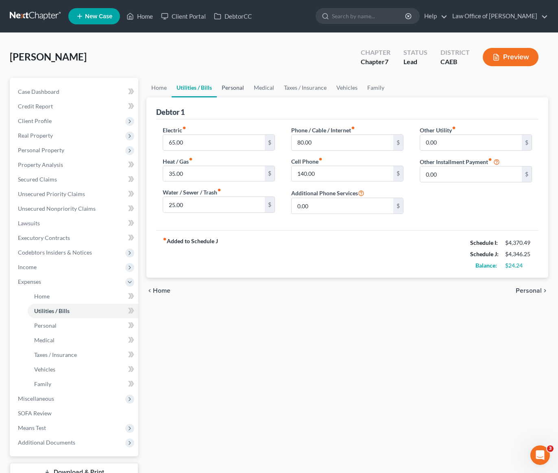
click at [233, 85] on link "Personal" at bounding box center [233, 88] width 32 height 20
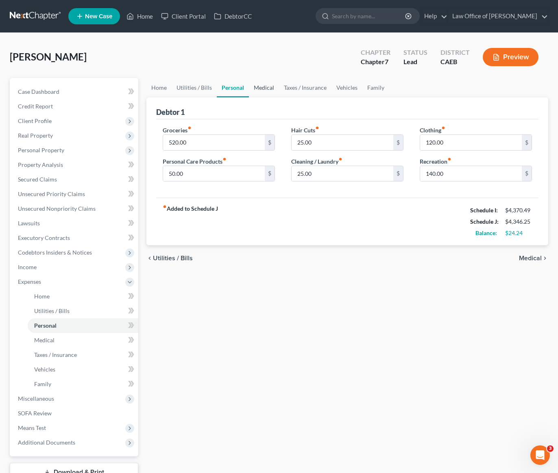
click at [263, 86] on link "Medical" at bounding box center [264, 88] width 30 height 20
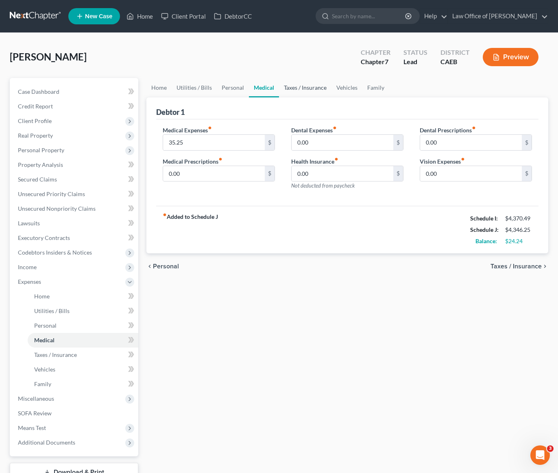
click at [290, 88] on link "Taxes / Insurance" at bounding box center [305, 88] width 52 height 20
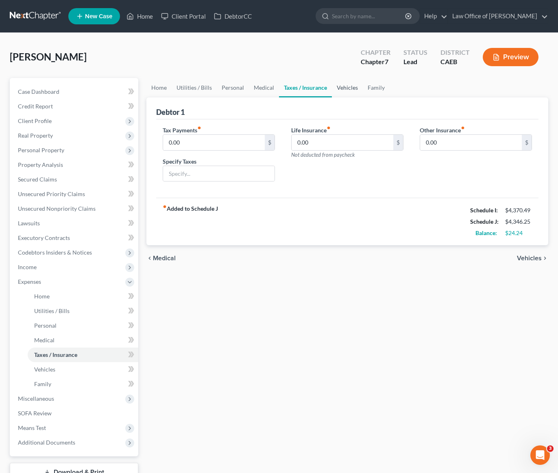
click at [356, 89] on link "Vehicles" at bounding box center [347, 88] width 31 height 20
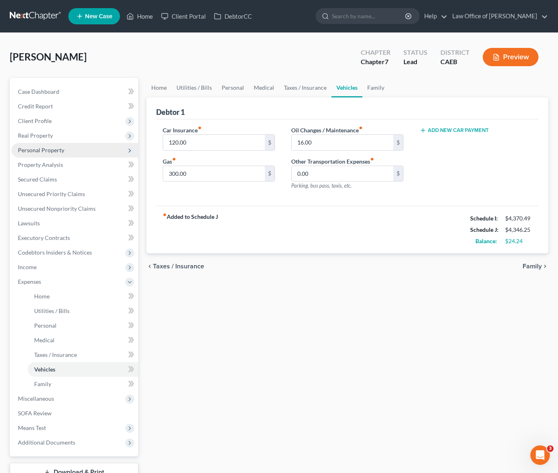
click at [40, 151] on span "Personal Property" at bounding box center [41, 150] width 46 height 7
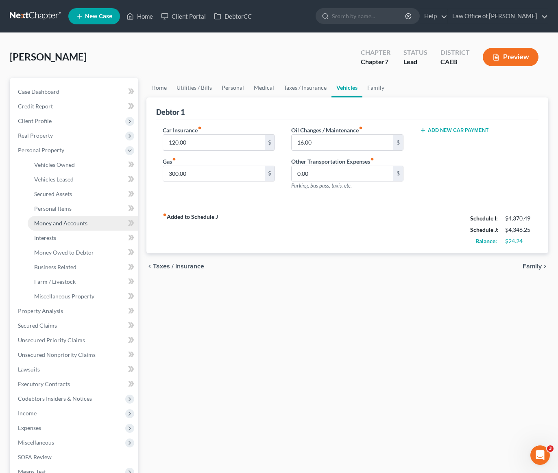
click at [60, 228] on link "Money and Accounts" at bounding box center [83, 223] width 111 height 15
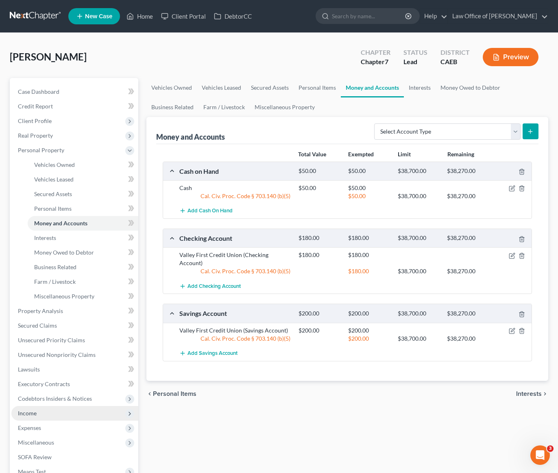
click at [32, 418] on span "Income" at bounding box center [74, 413] width 127 height 15
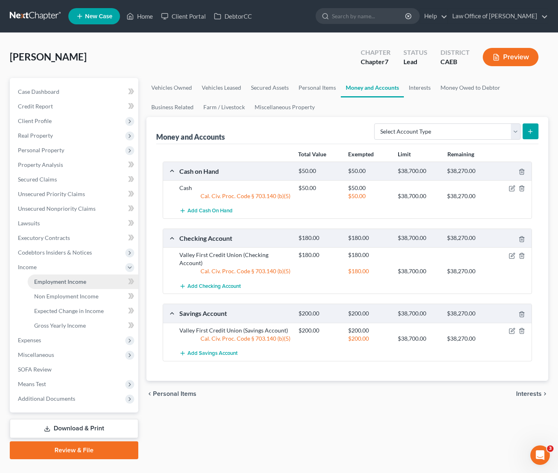
click at [63, 282] on span "Employment Income" at bounding box center [60, 281] width 52 height 7
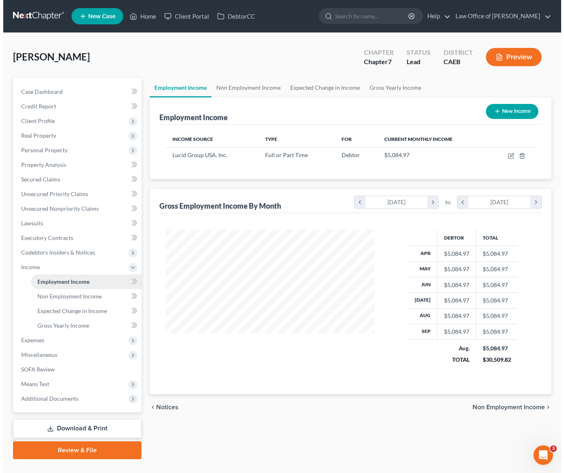
scroll to position [146, 225]
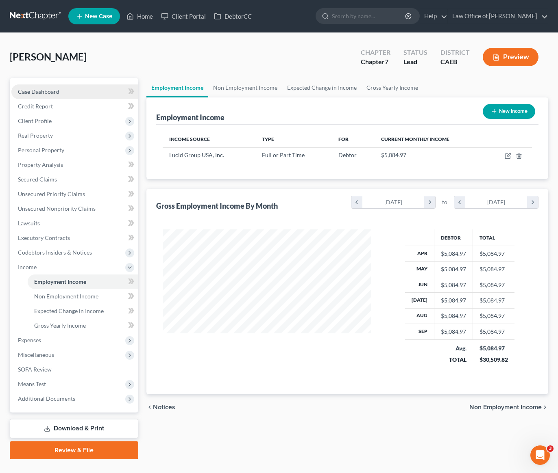
click at [50, 91] on span "Case Dashboard" at bounding box center [38, 91] width 41 height 7
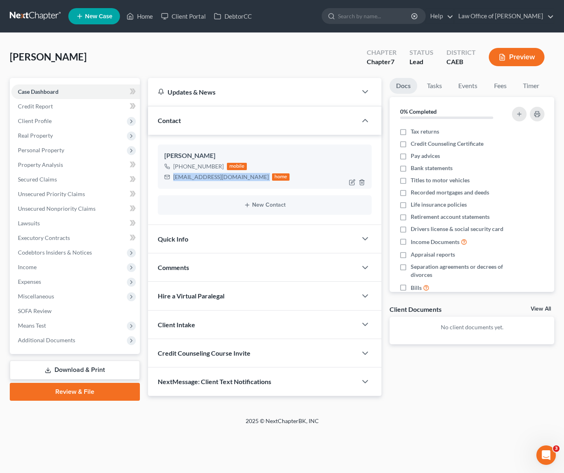
drag, startPoint x: 250, startPoint y: 178, endPoint x: 173, endPoint y: 180, distance: 76.8
click at [173, 180] on div "tonycervantes058@gmail.com home" at bounding box center [227, 177] width 126 height 11
click at [39, 14] on link at bounding box center [36, 16] width 52 height 15
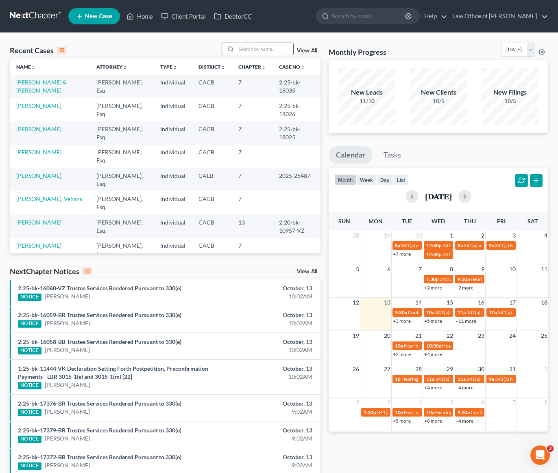
click at [260, 46] on input "search" at bounding box center [264, 49] width 57 height 12
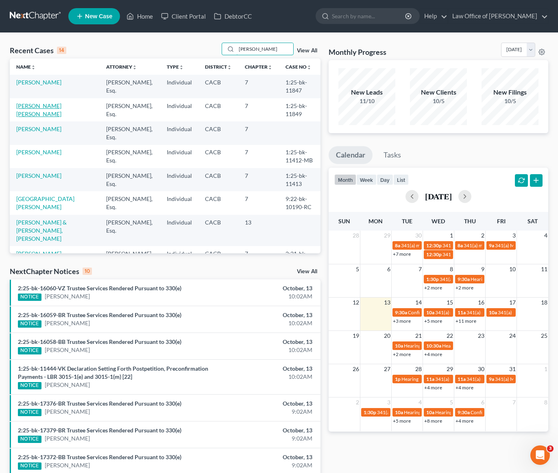
type input "[PERSON_NAME]"
click at [51, 107] on link "[PERSON_NAME] [PERSON_NAME]" at bounding box center [38, 109] width 45 height 15
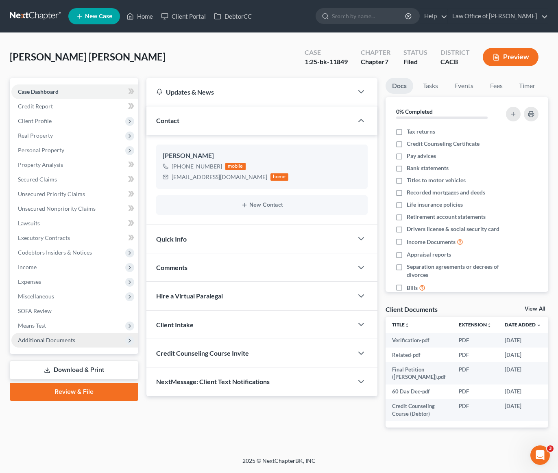
click at [49, 339] on span "Additional Documents" at bounding box center [46, 340] width 57 height 7
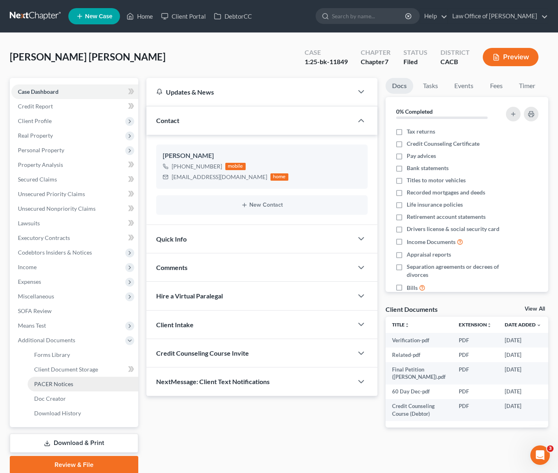
click at [56, 384] on span "PACER Notices" at bounding box center [53, 384] width 39 height 7
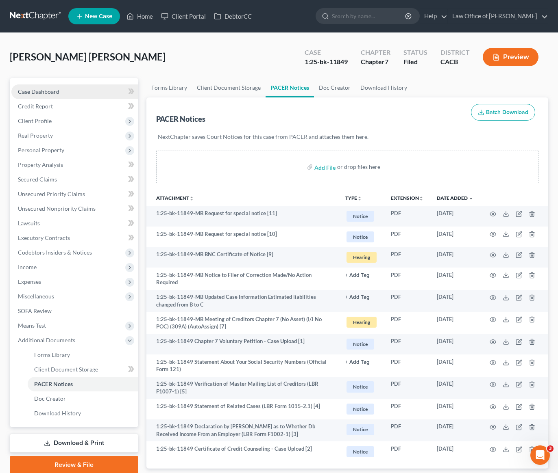
click at [42, 95] on span "Case Dashboard" at bounding box center [38, 91] width 41 height 7
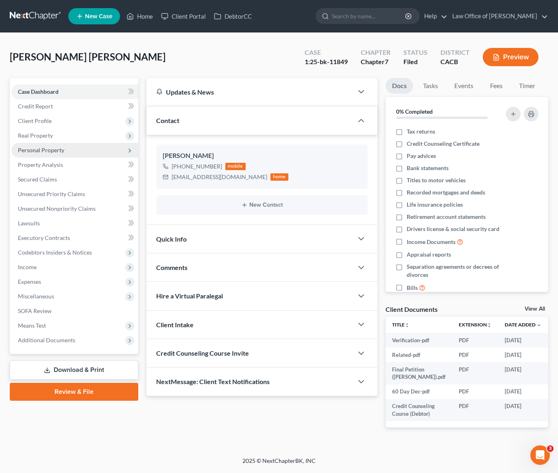
click at [49, 148] on span "Personal Property" at bounding box center [41, 150] width 46 height 7
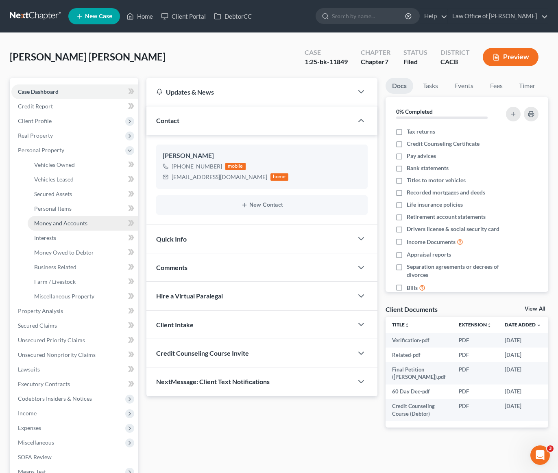
click at [73, 221] on span "Money and Accounts" at bounding box center [60, 223] width 53 height 7
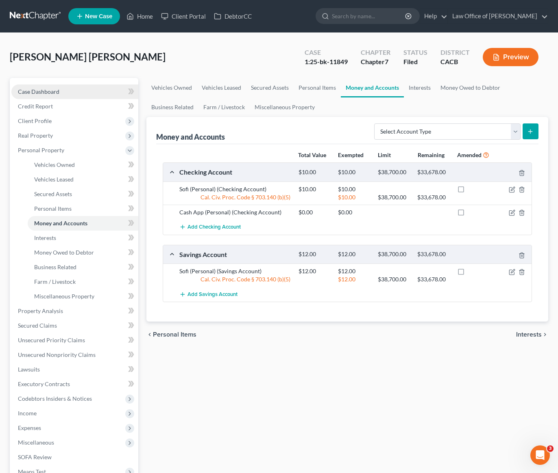
click at [53, 93] on span "Case Dashboard" at bounding box center [38, 91] width 41 height 7
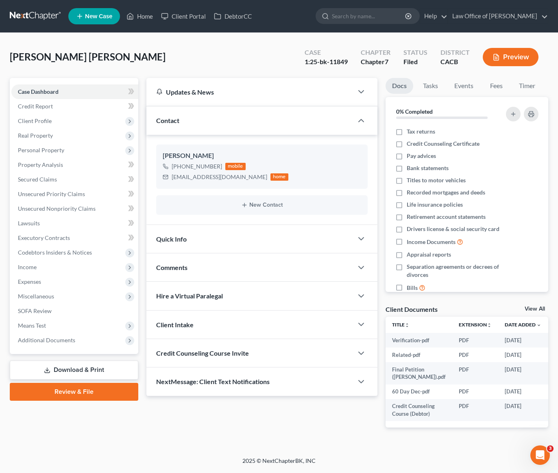
click at [218, 67] on div "Martinez Montes, Jose Upgraded Case 1:25-bk-11849 Chapter Chapter 7 Status File…" at bounding box center [279, 60] width 538 height 35
click at [30, 14] on link at bounding box center [36, 16] width 52 height 15
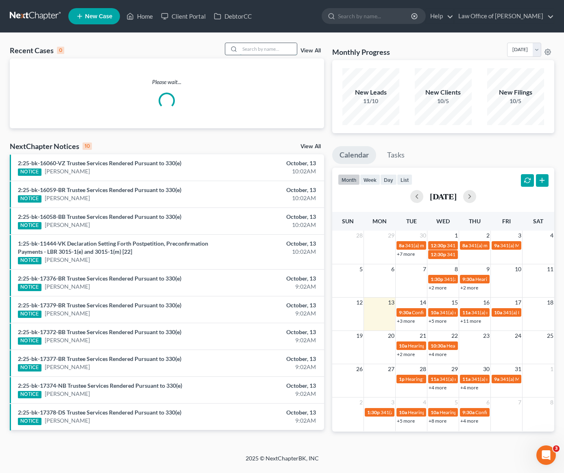
click at [257, 48] on input "search" at bounding box center [268, 49] width 57 height 12
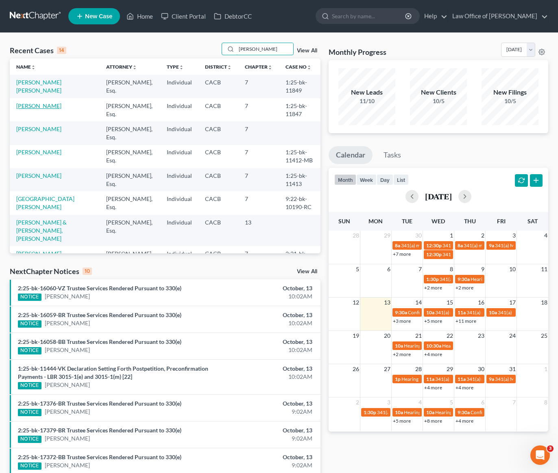
type input "[PERSON_NAME]"
click at [35, 106] on link "[PERSON_NAME]" at bounding box center [38, 105] width 45 height 7
